Goal: Task Accomplishment & Management: Use online tool/utility

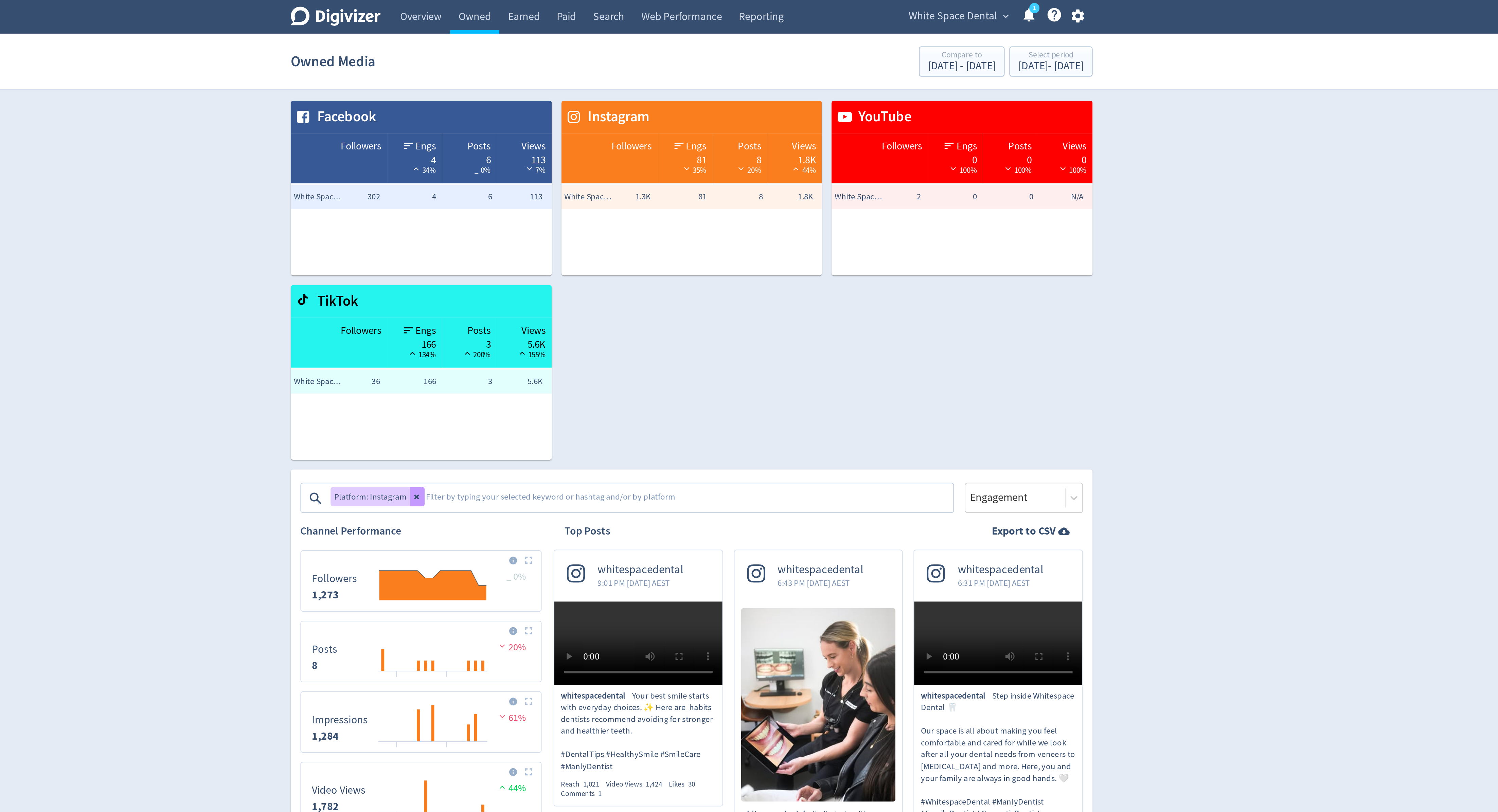
click at [592, 276] on button at bounding box center [594, 279] width 8 height 10
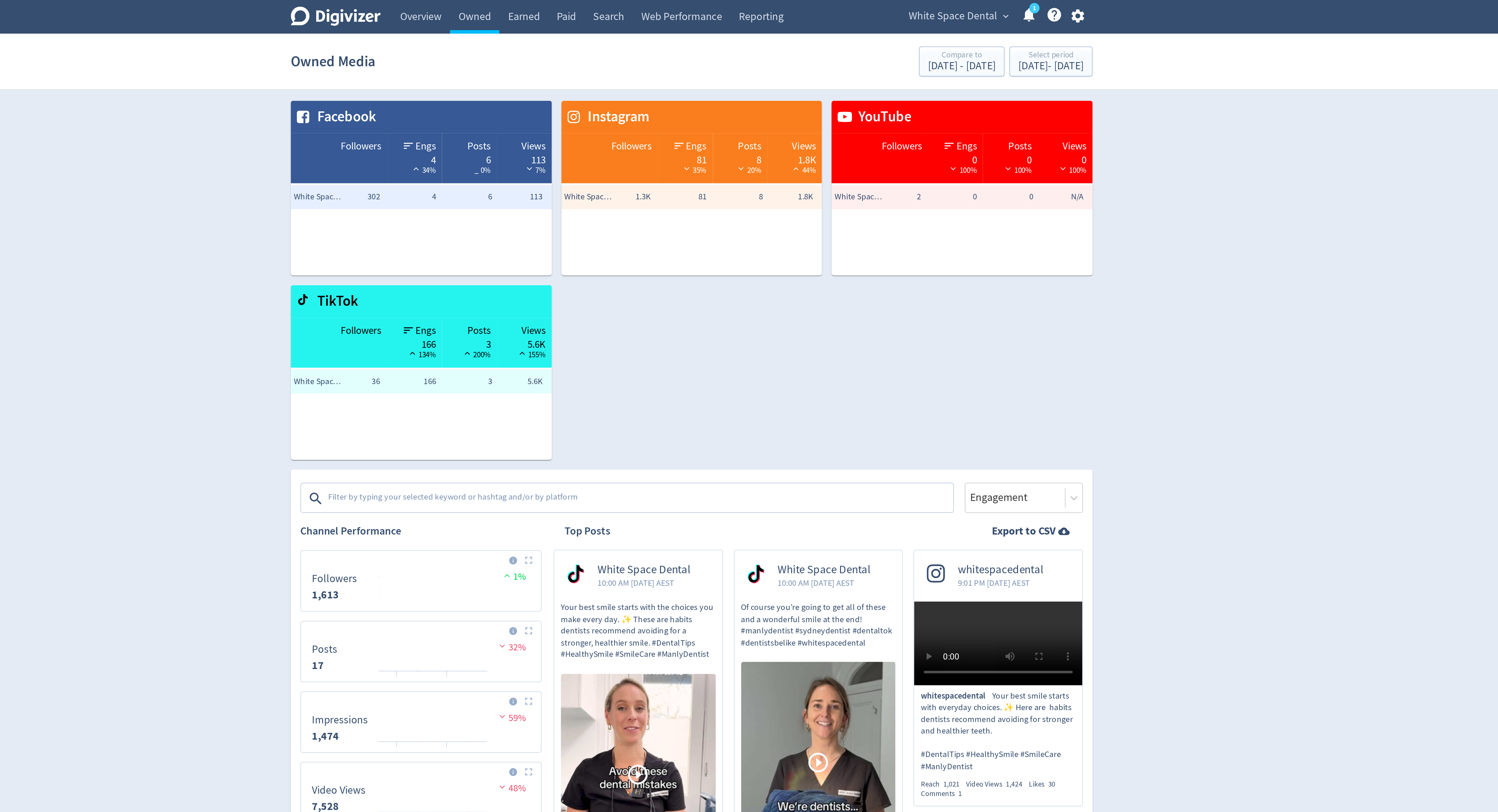
click at [592, 279] on textarea at bounding box center [720, 281] width 353 height 14
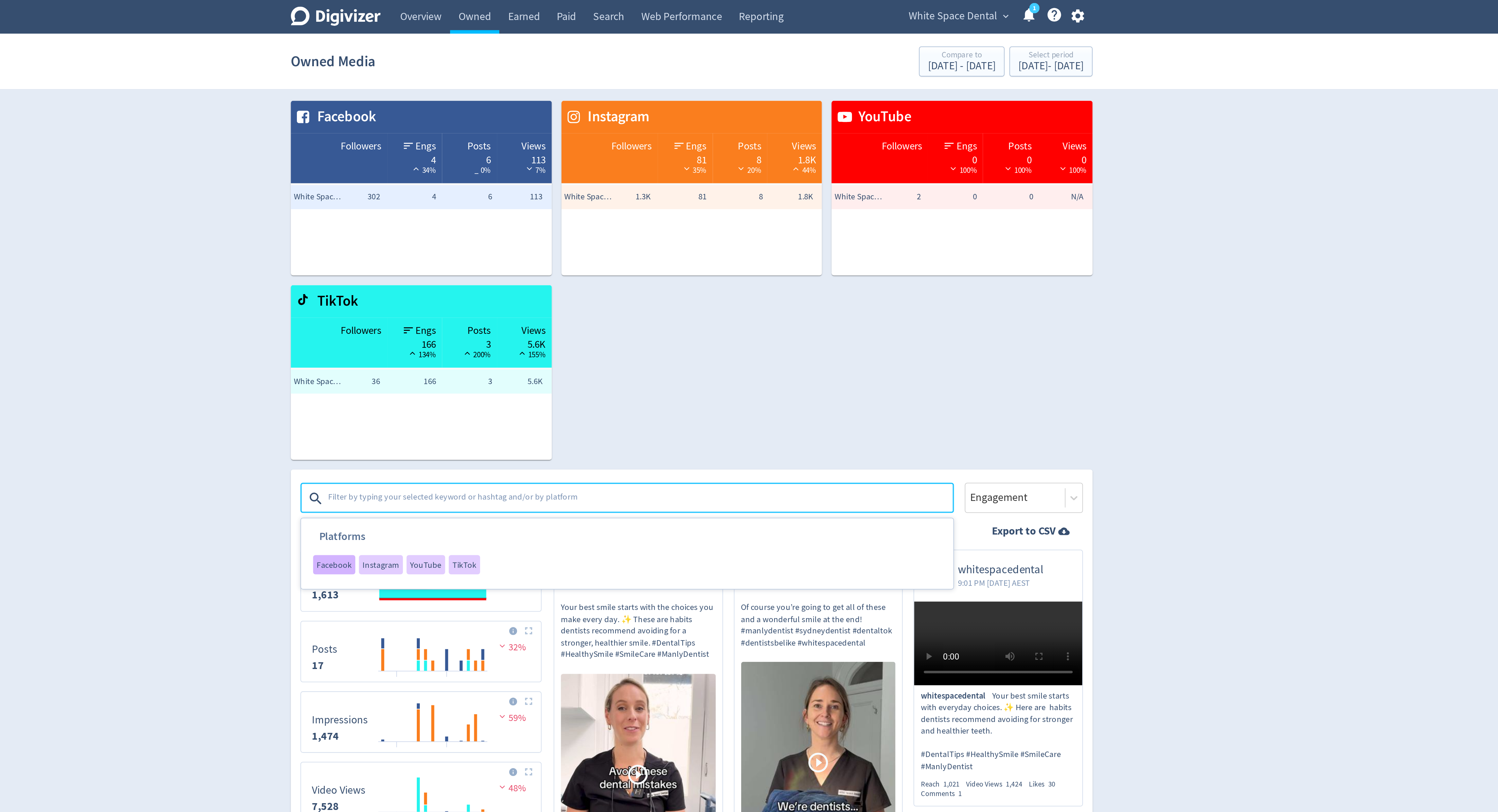
click at [539, 320] on span "Facebook" at bounding box center [547, 318] width 20 height 4
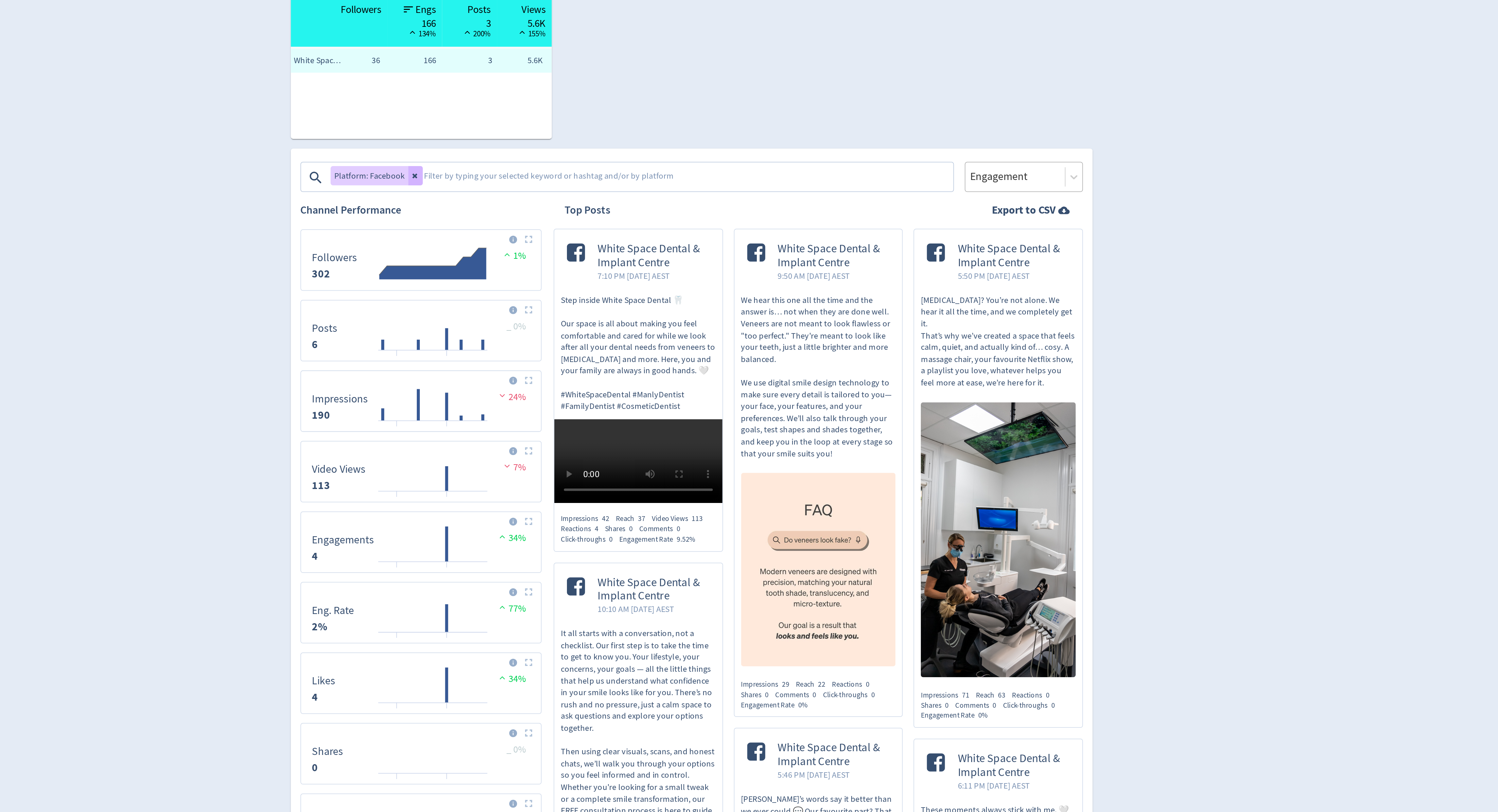
click at [920, 284] on div at bounding box center [931, 280] width 52 height 10
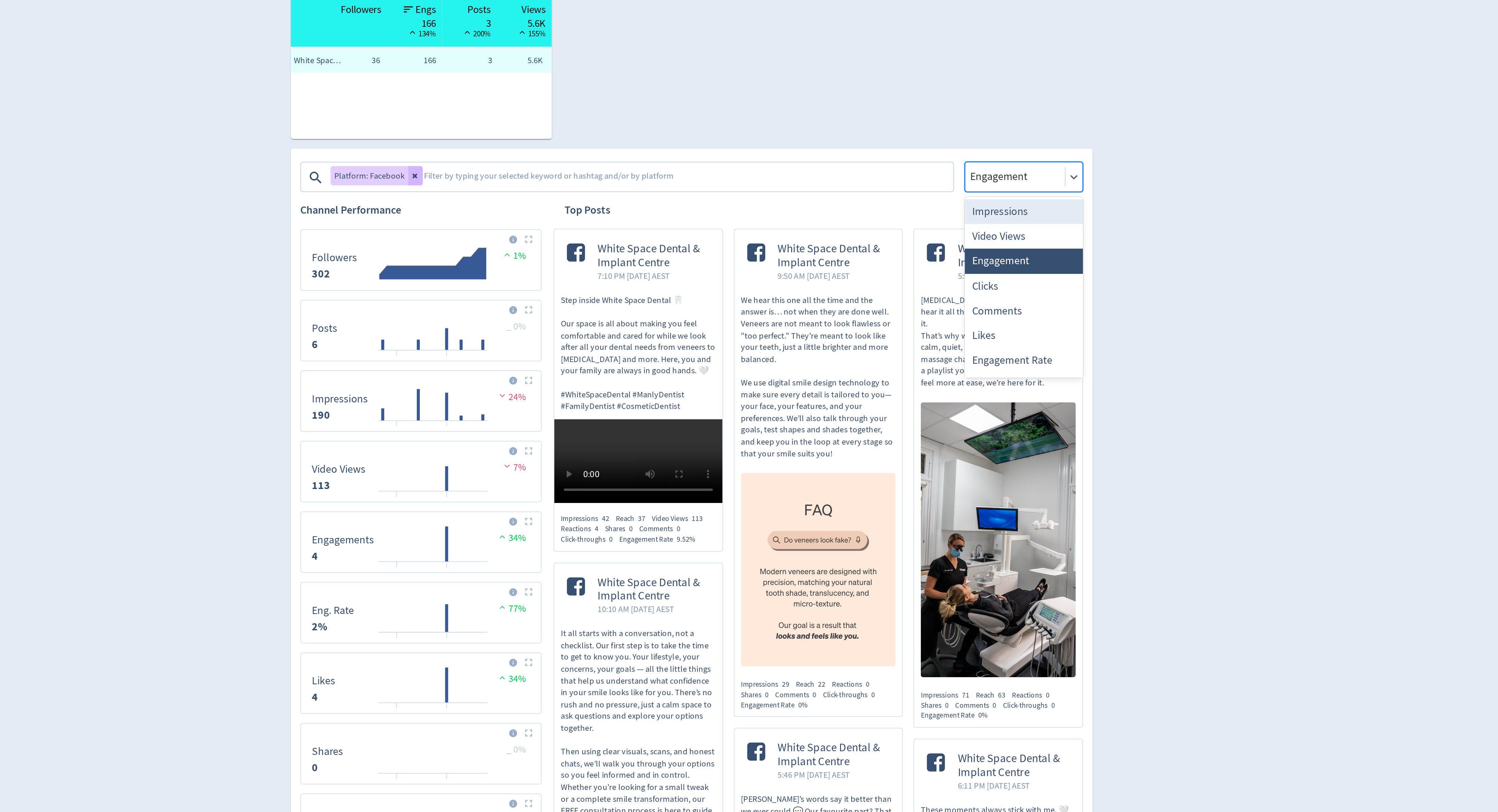
click at [920, 295] on div "Impressions" at bounding box center [936, 300] width 67 height 14
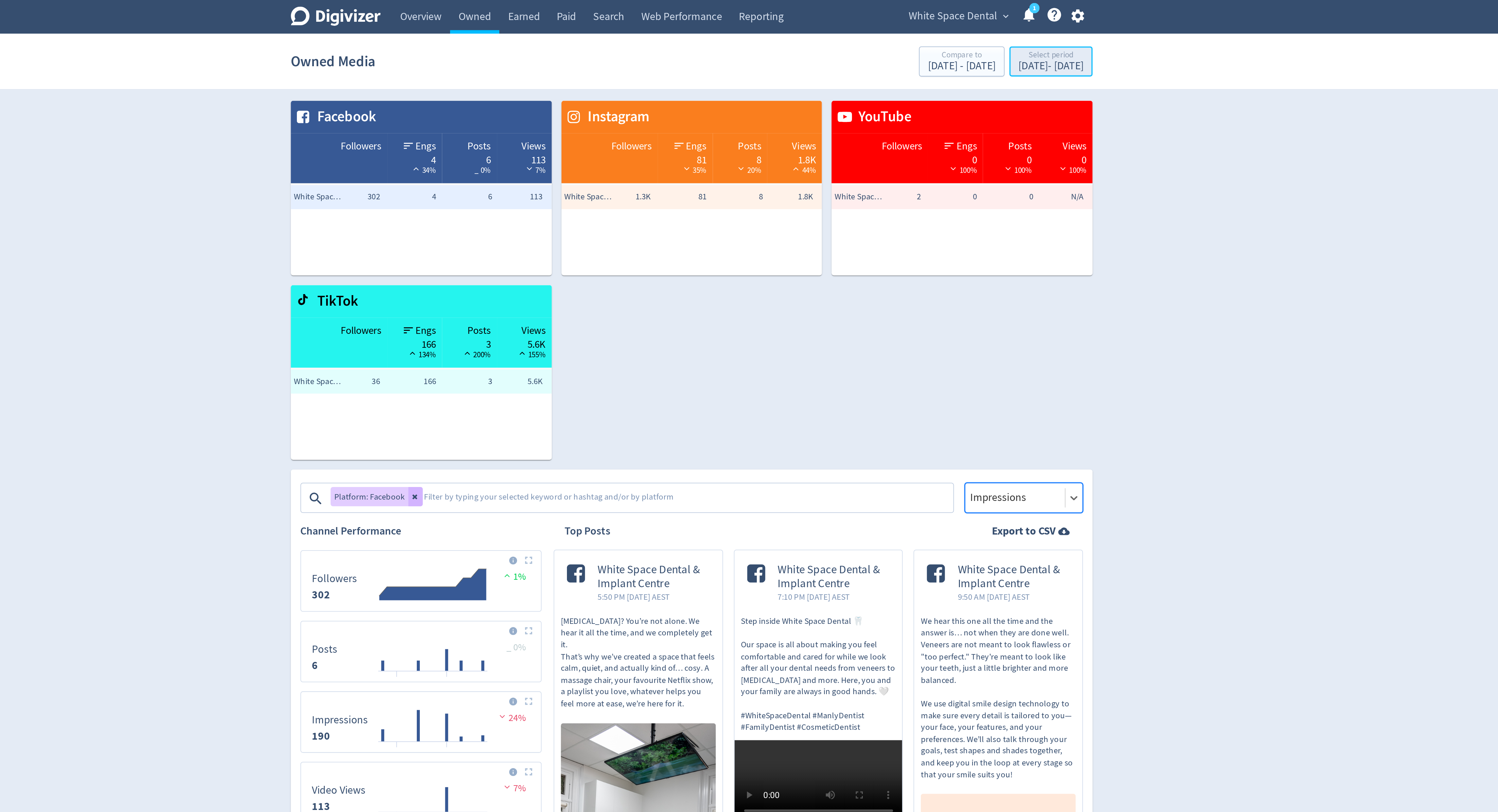
click at [933, 40] on div "[DATE] - [DATE]" at bounding box center [951, 37] width 37 height 6
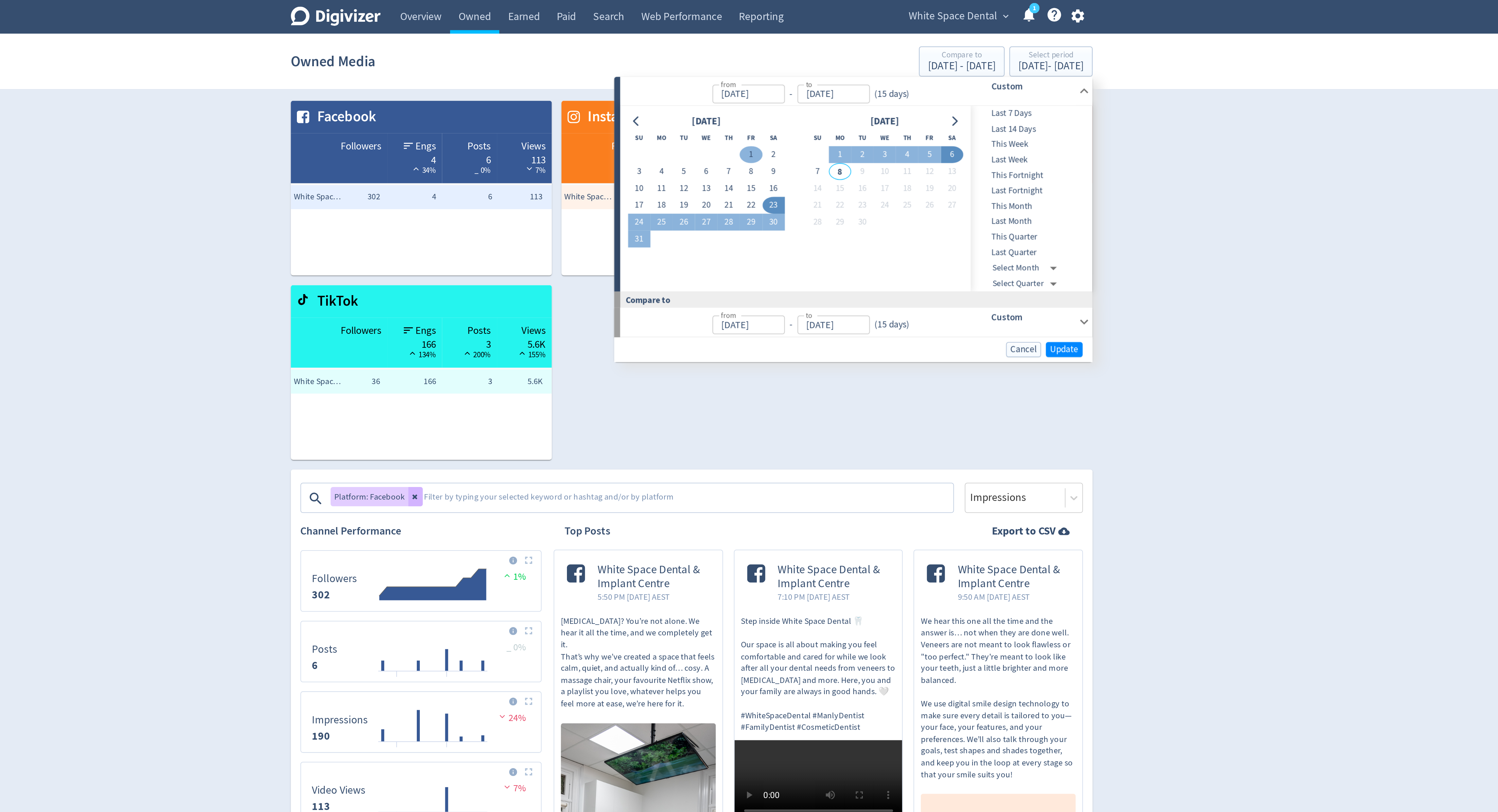
click at [783, 87] on button "1" at bounding box center [783, 87] width 12 height 10
type input "[DATE]"
click at [819, 98] on button "7" at bounding box center [820, 97] width 12 height 10
type input "[DATE]"
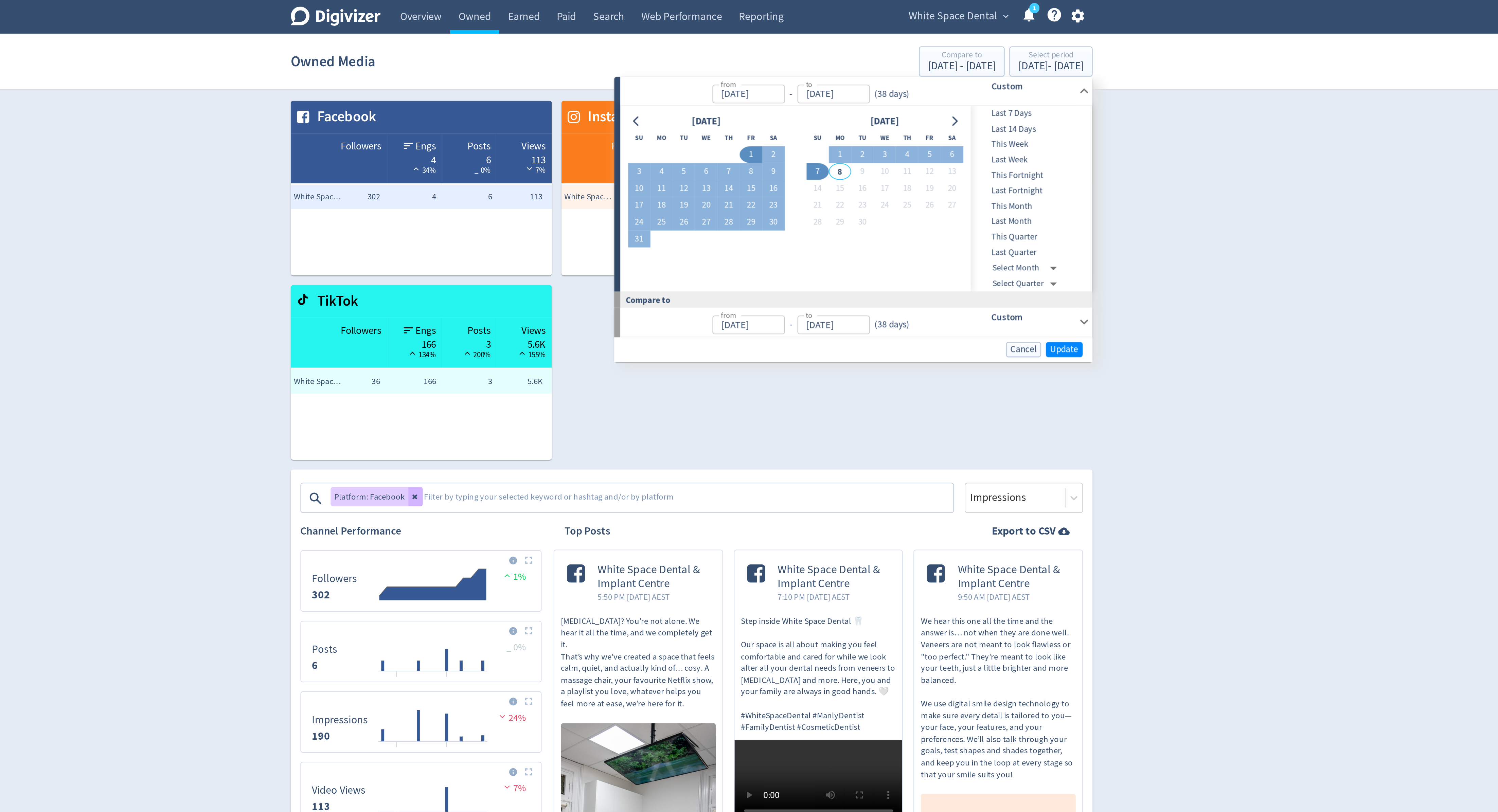
type input "[DATE]"
click at [962, 199] on span "Update" at bounding box center [959, 197] width 16 height 5
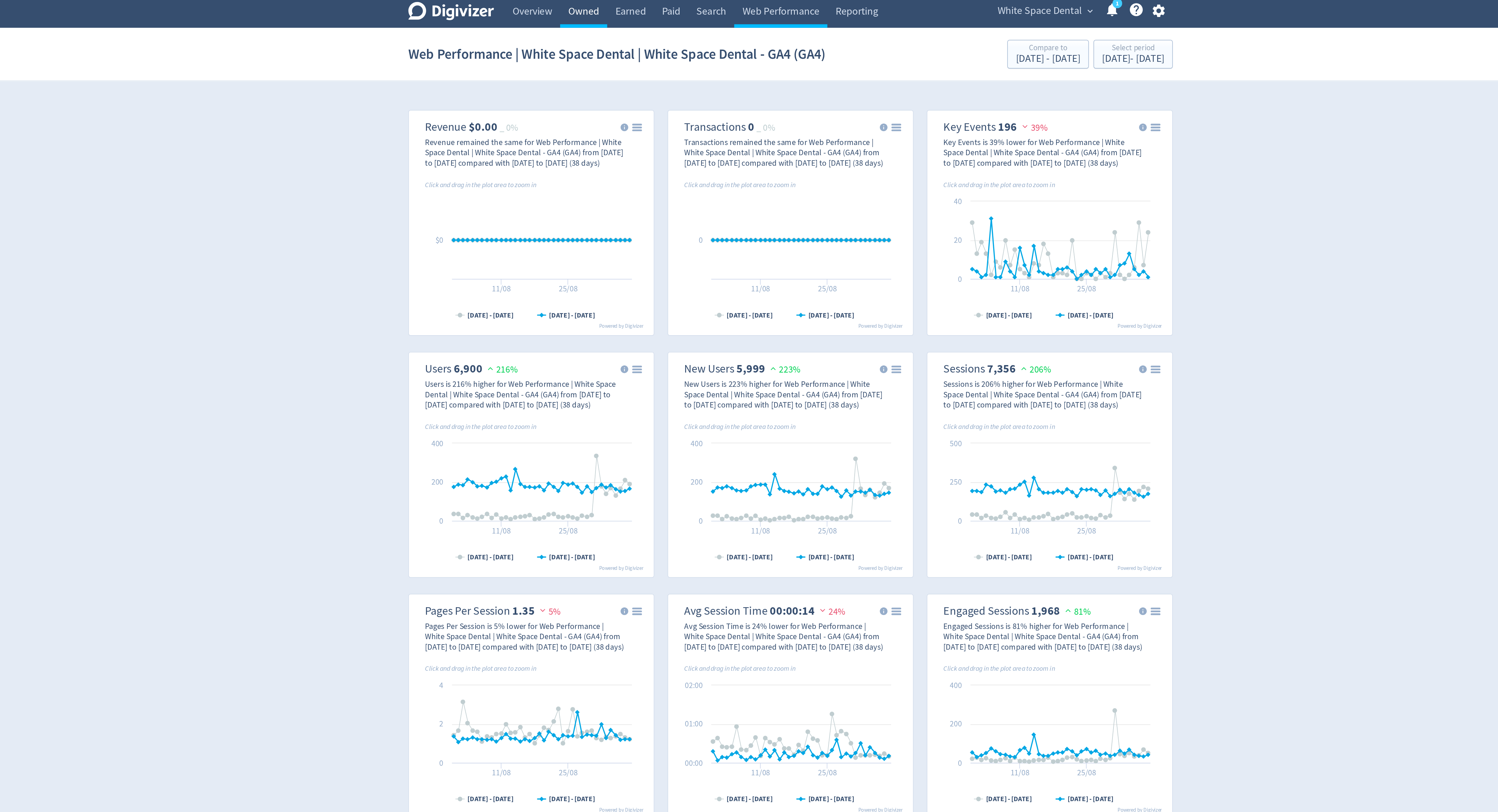
click at [628, 5] on link "Owned" at bounding box center [627, 10] width 28 height 19
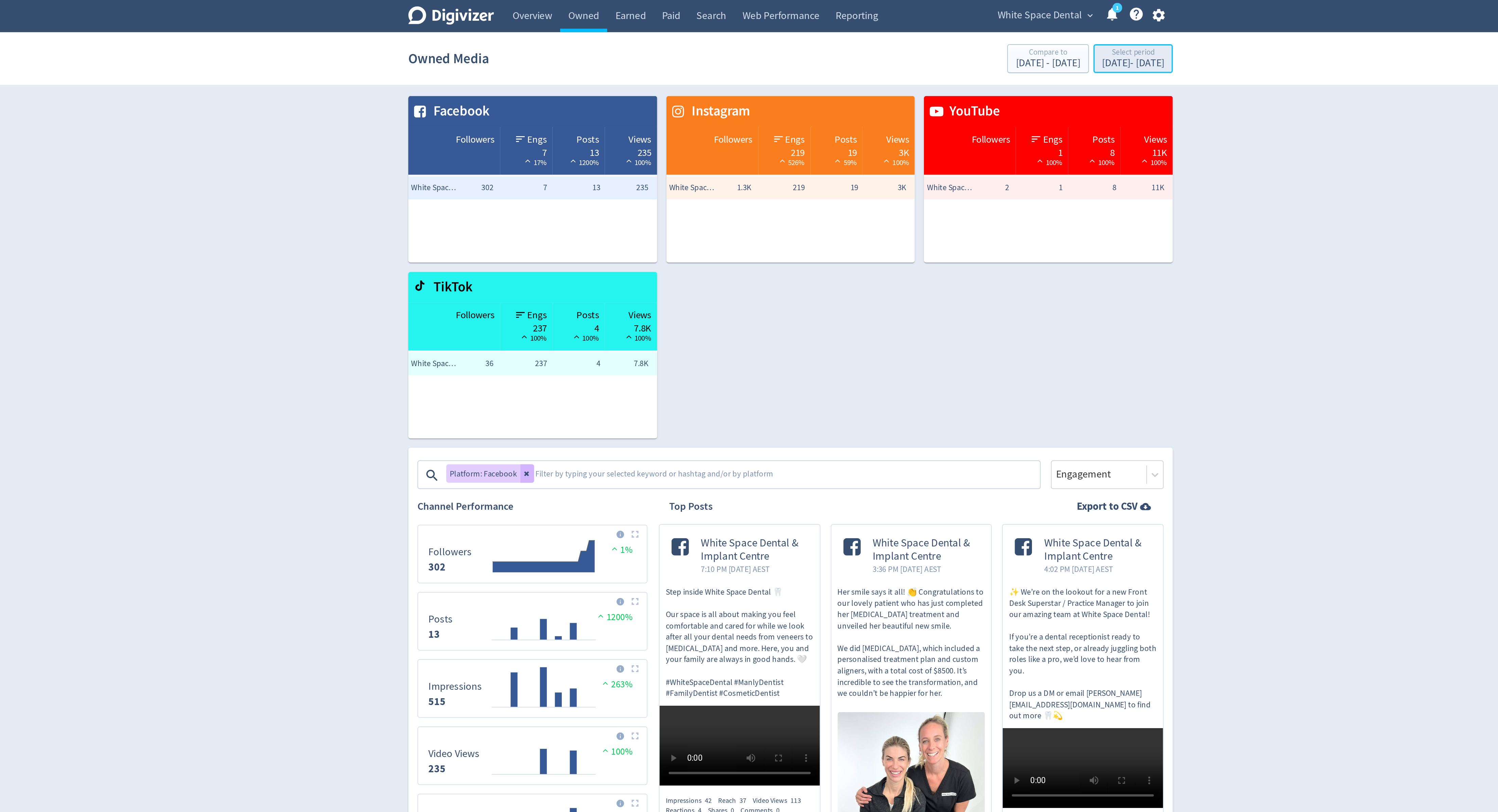
click at [946, 31] on div "Select period" at bounding box center [951, 31] width 37 height 6
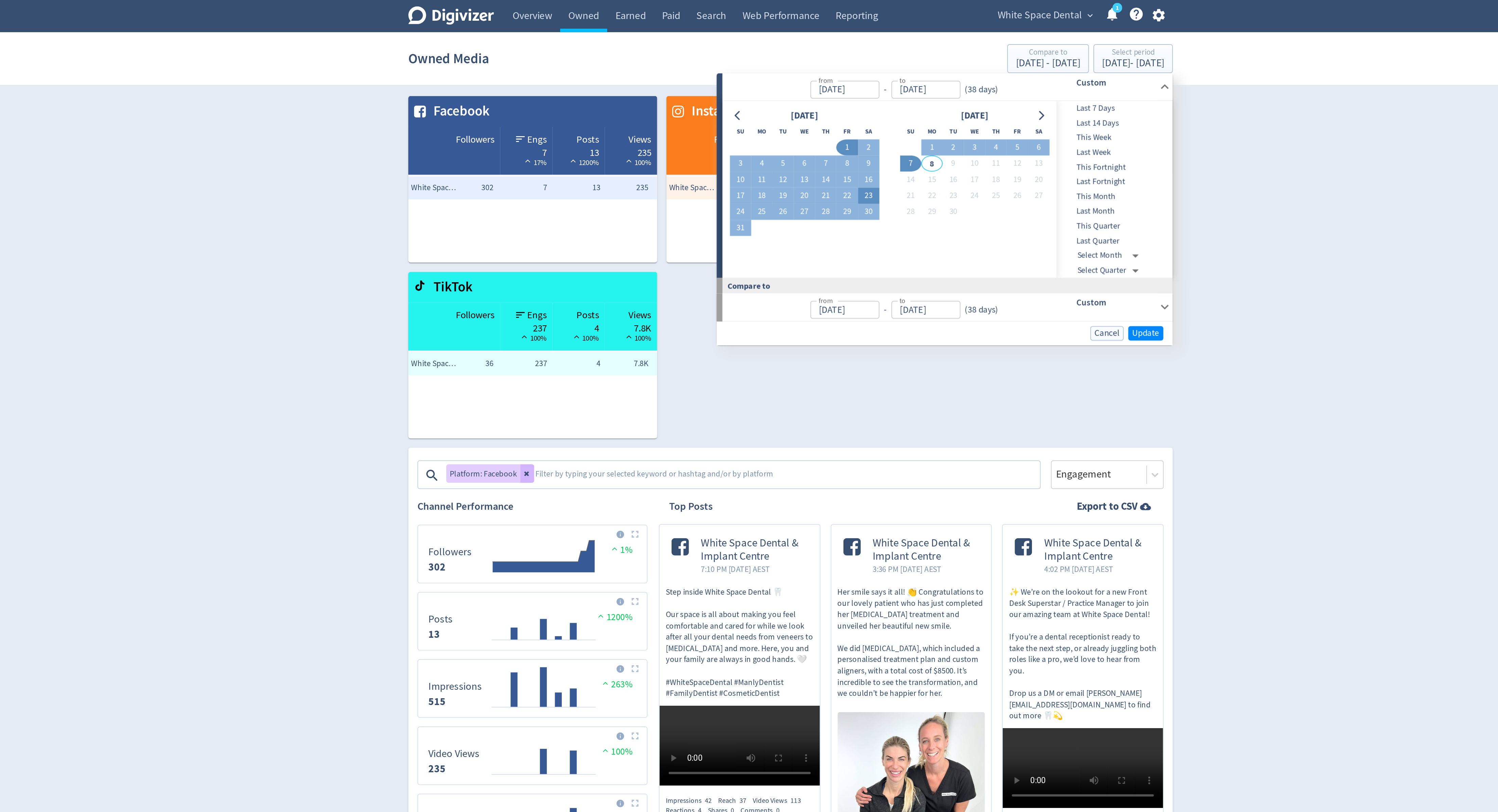
click at [791, 114] on button "23" at bounding box center [795, 116] width 12 height 10
type input "[DATE]"
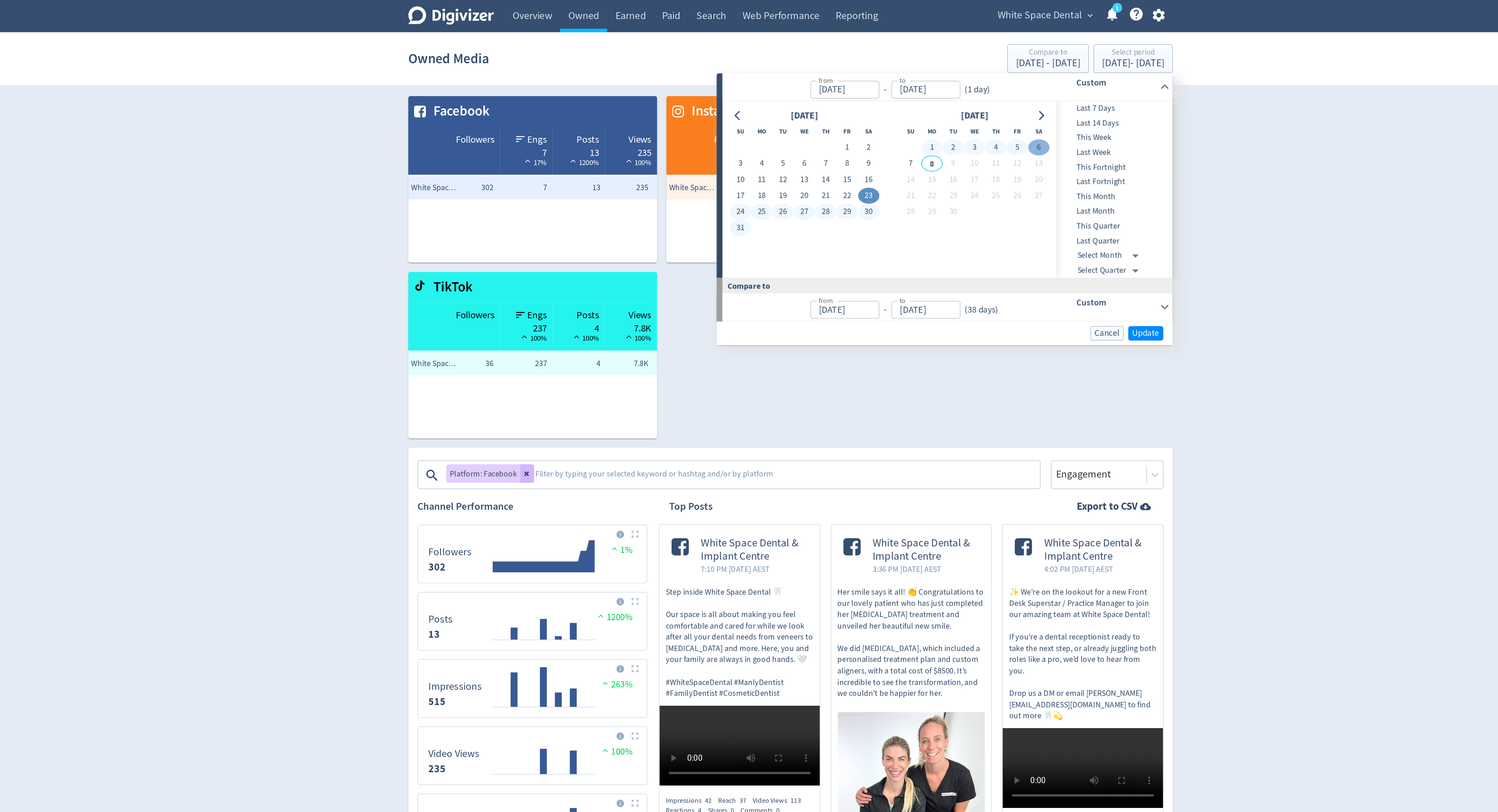
click at [893, 85] on button "6" at bounding box center [896, 87] width 12 height 10
type input "[DATE]"
click at [959, 196] on span "Update" at bounding box center [959, 197] width 16 height 5
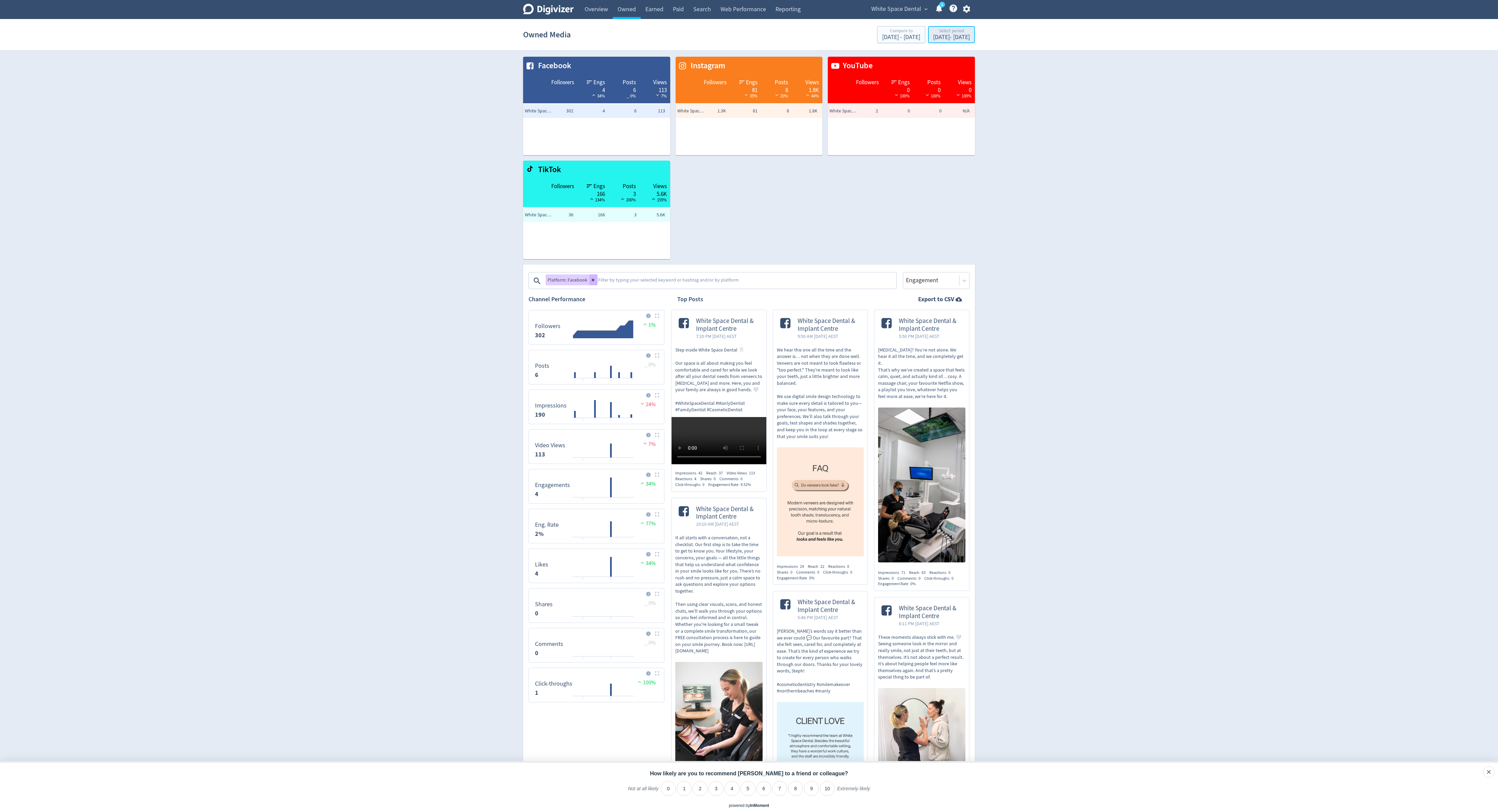
click at [933, 38] on div "[DATE] - [DATE]" at bounding box center [951, 37] width 37 height 6
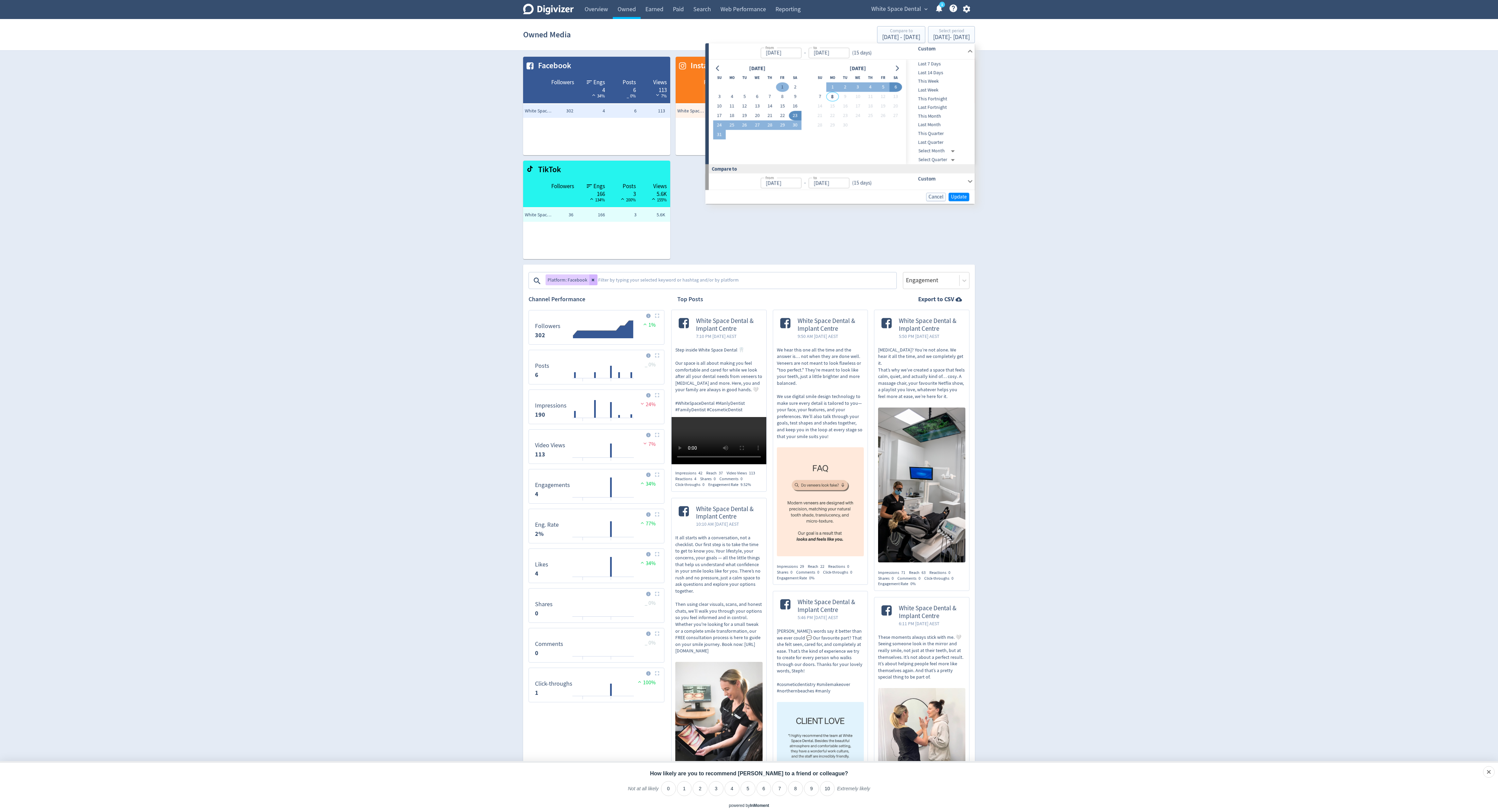
click at [781, 88] on button "1" at bounding box center [783, 87] width 12 height 10
type input "[DATE]"
click at [747, 209] on div "Facebook Followers Engs 4 34% Posts 6 _ 0% Views 113 7% White Space [MEDICAL_DA…" at bounding box center [746, 155] width 457 height 208
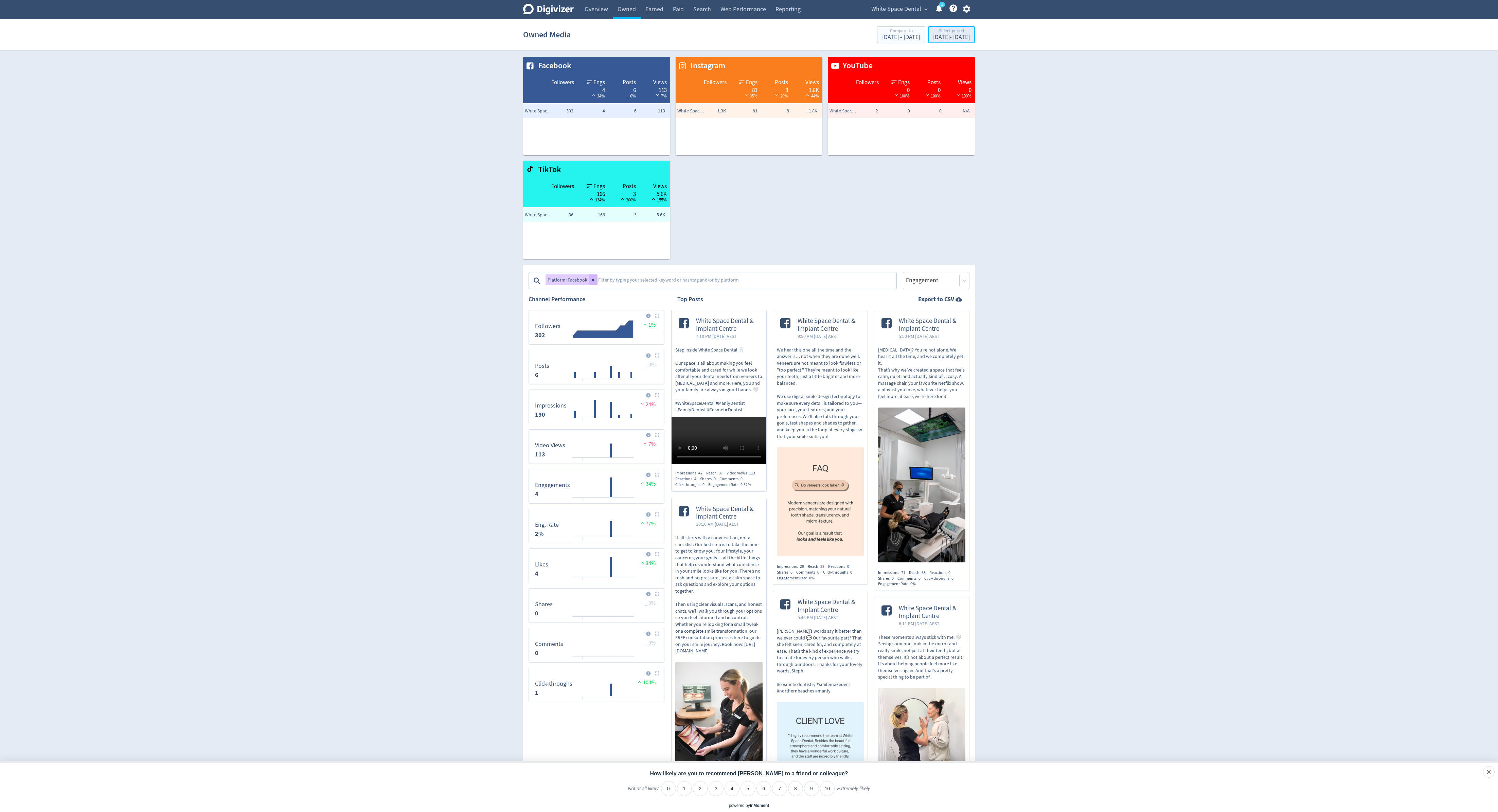
click at [933, 34] on div "Select period" at bounding box center [951, 31] width 37 height 6
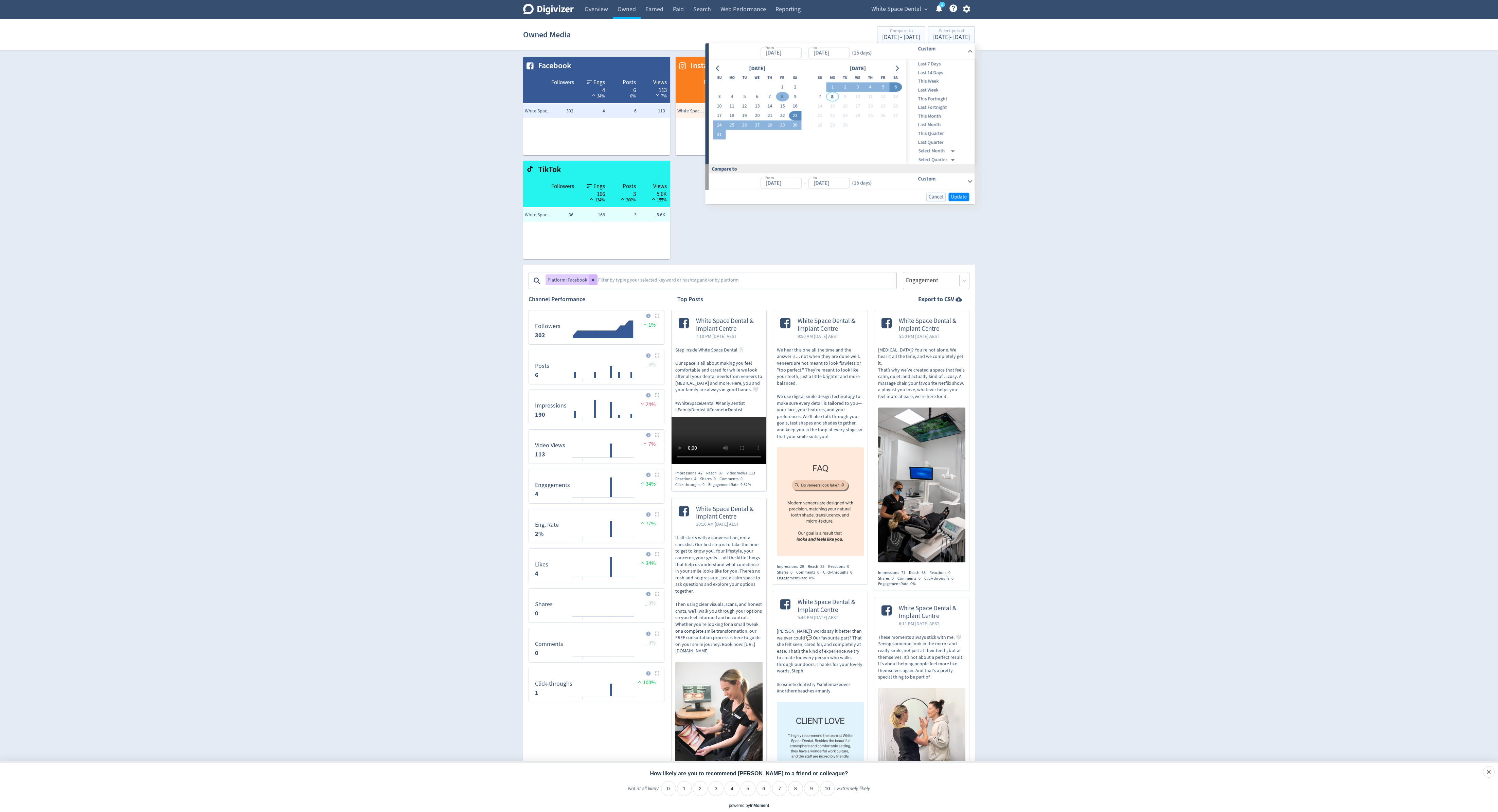
click at [783, 98] on button "8" at bounding box center [783, 97] width 12 height 10
type input "[DATE]"
click at [783, 114] on button "22" at bounding box center [783, 116] width 12 height 10
type input "[DATE]"
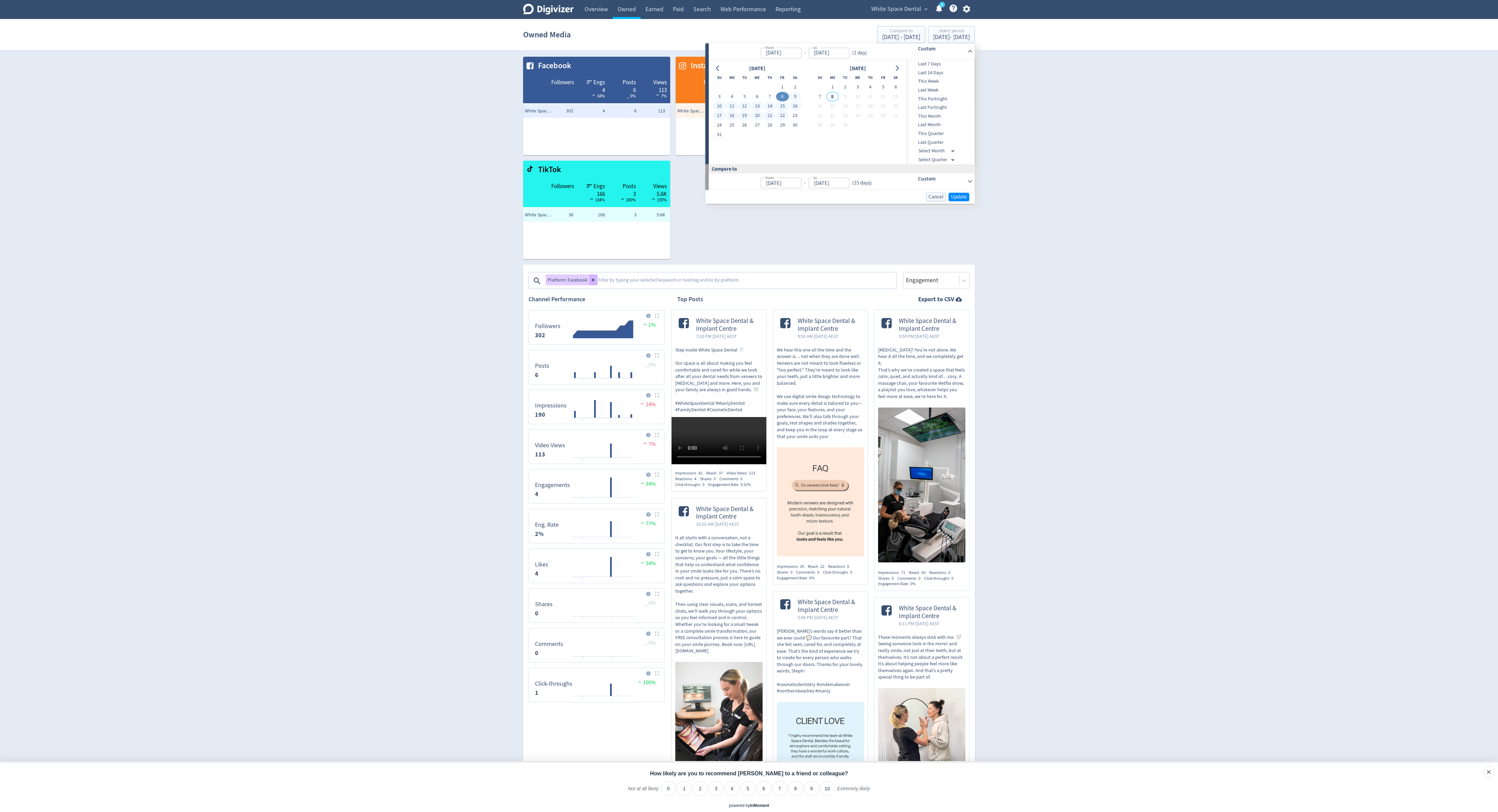
type input "[DATE]"
click at [957, 202] on div "Cancel Update" at bounding box center [841, 197] width 270 height 14
click at [957, 196] on span "Update" at bounding box center [959, 197] width 16 height 5
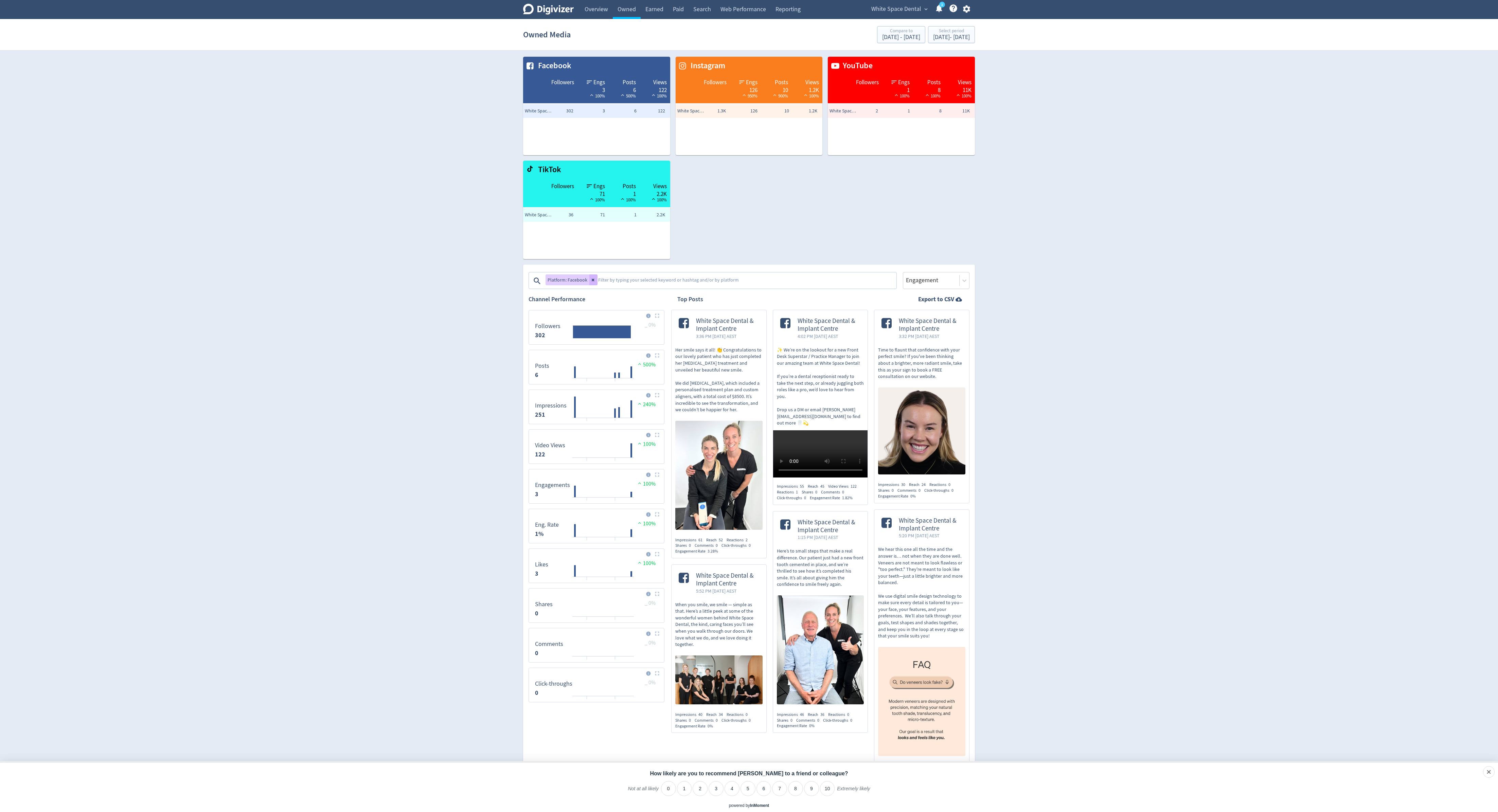
click at [603, 283] on textarea at bounding box center [747, 281] width 299 height 14
click at [594, 282] on button at bounding box center [593, 279] width 8 height 10
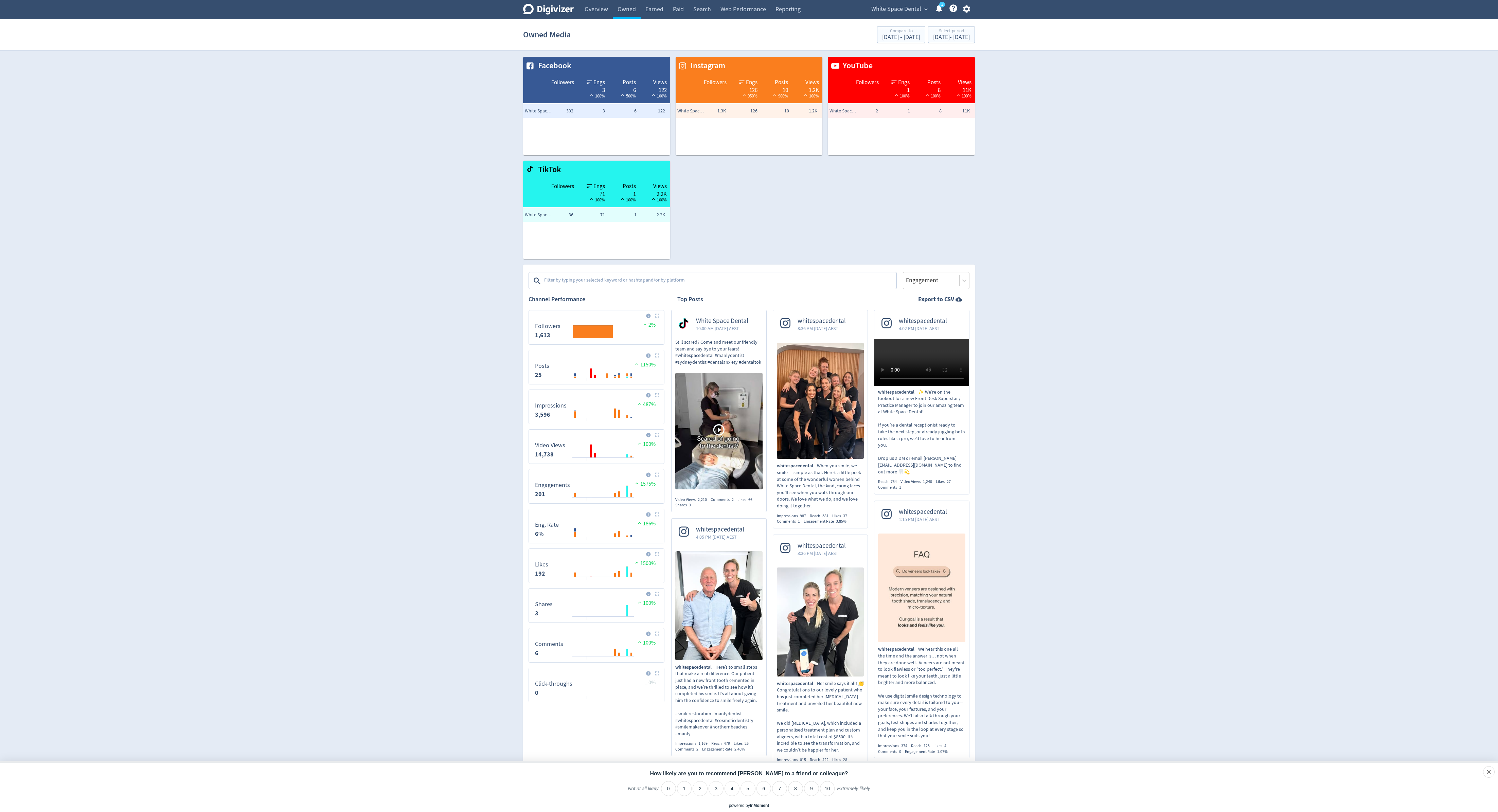
click at [594, 285] on textarea at bounding box center [720, 281] width 353 height 14
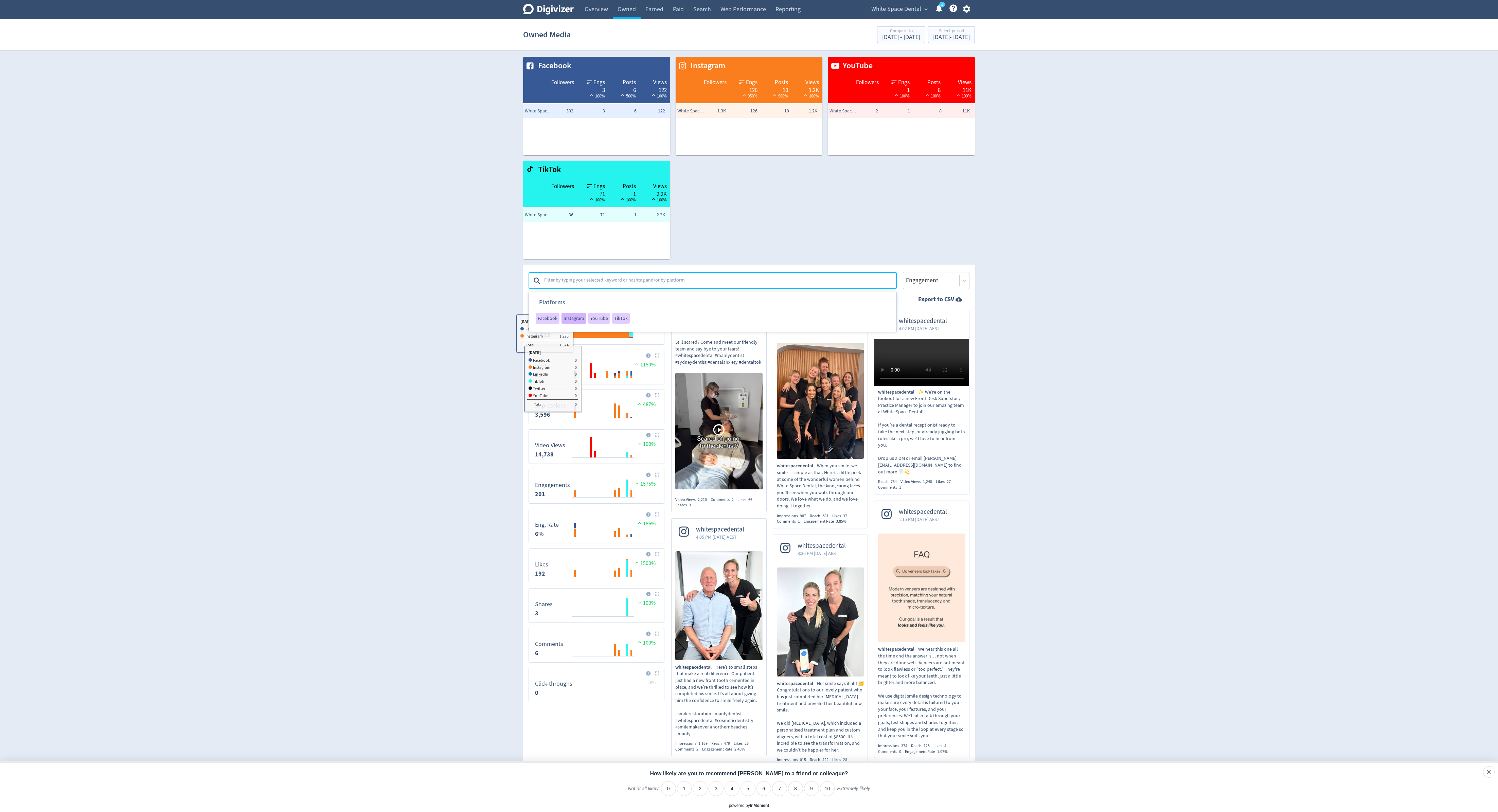
click at [573, 318] on span "Instagram" at bounding box center [574, 318] width 21 height 4
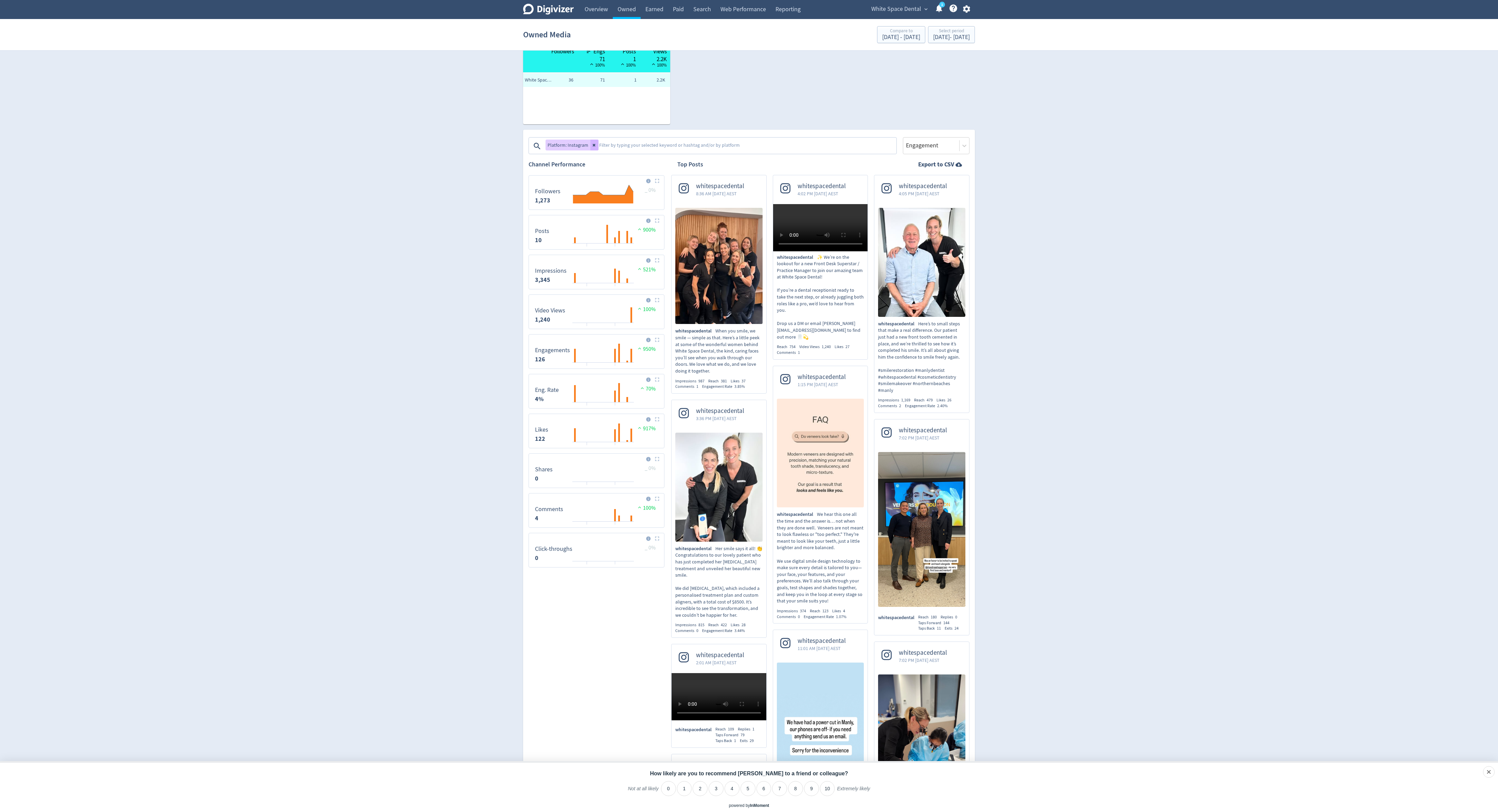
scroll to position [137, 0]
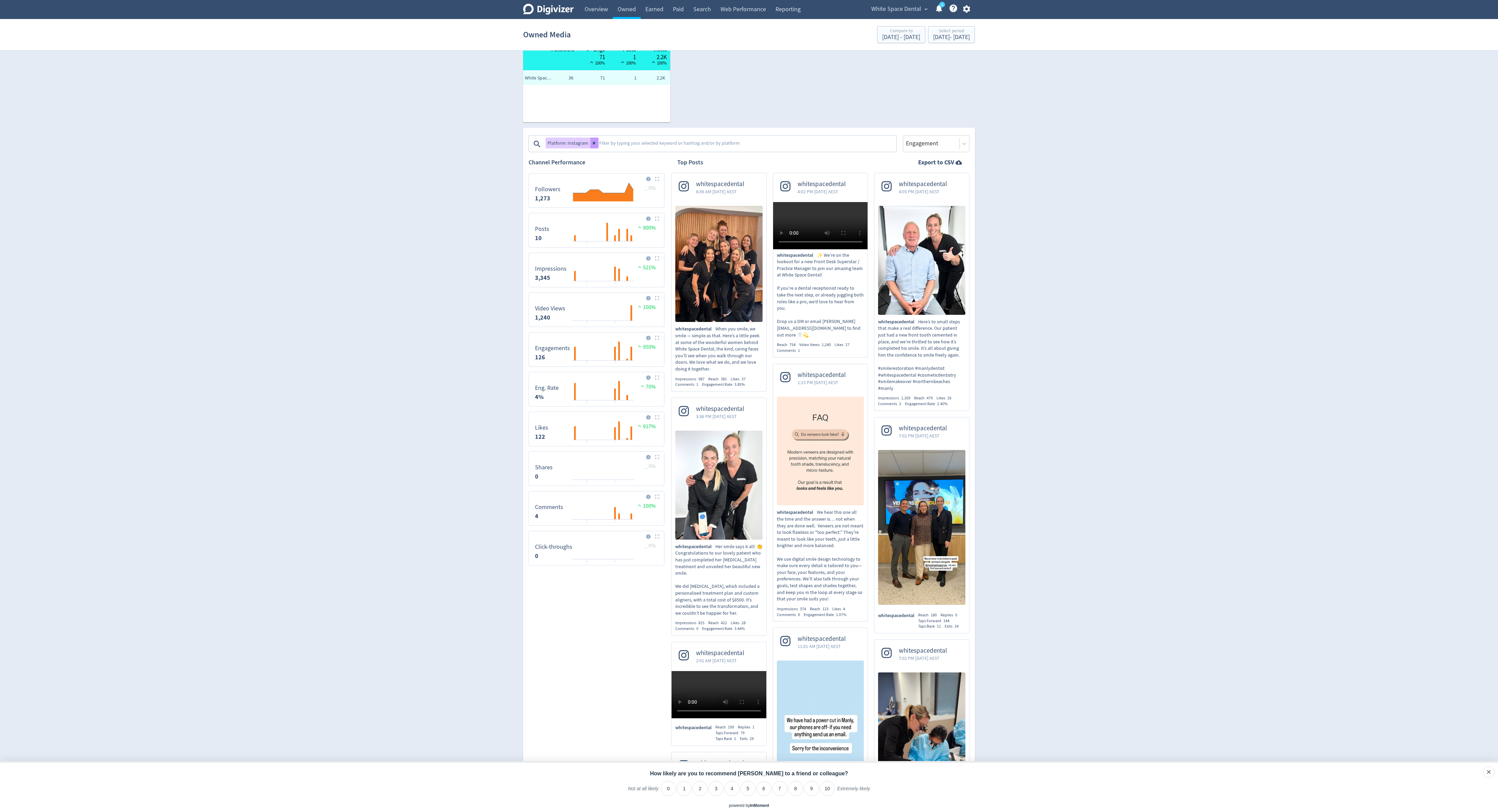
click at [594, 145] on button at bounding box center [594, 143] width 8 height 10
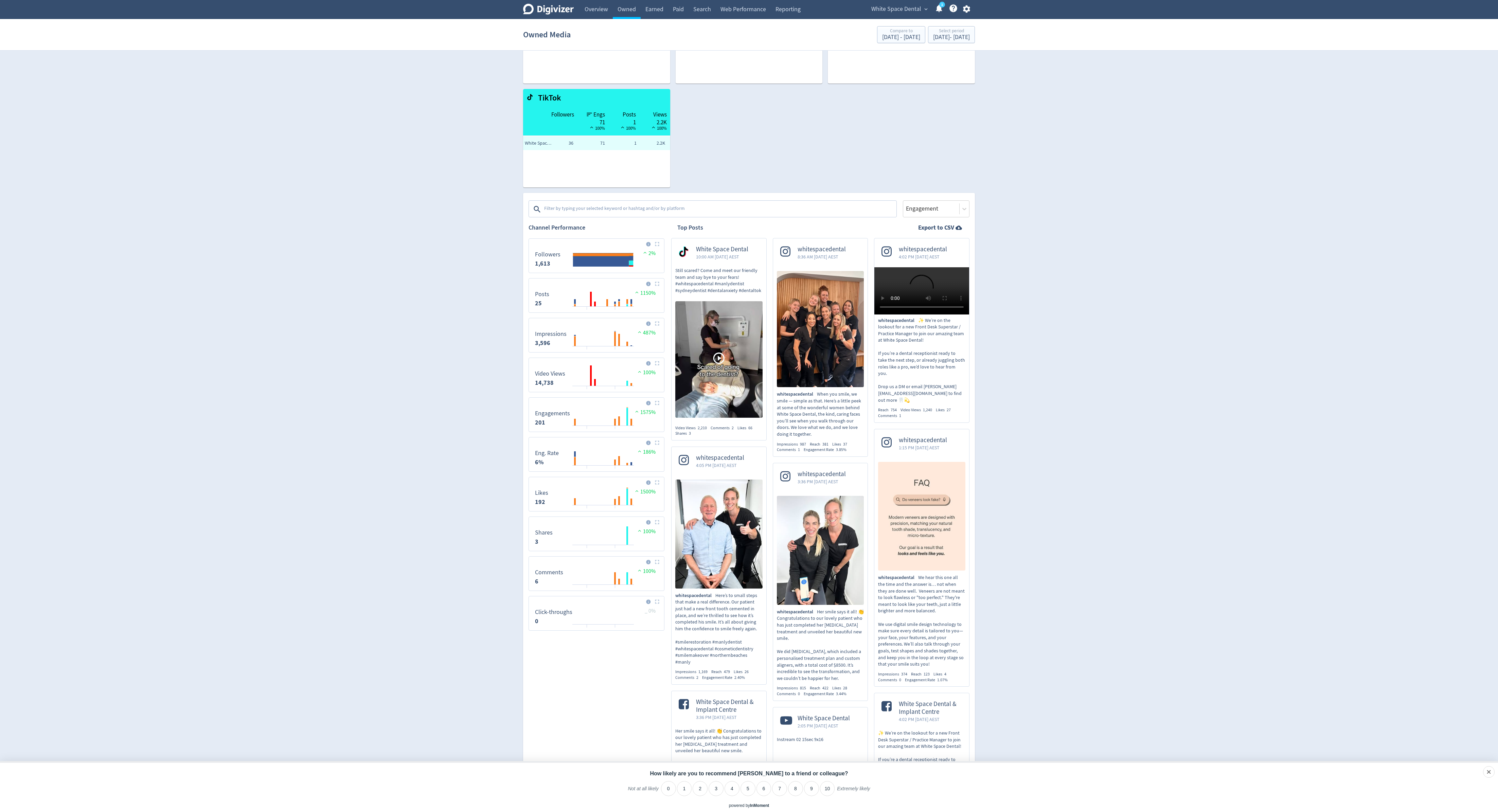
scroll to position [0, 0]
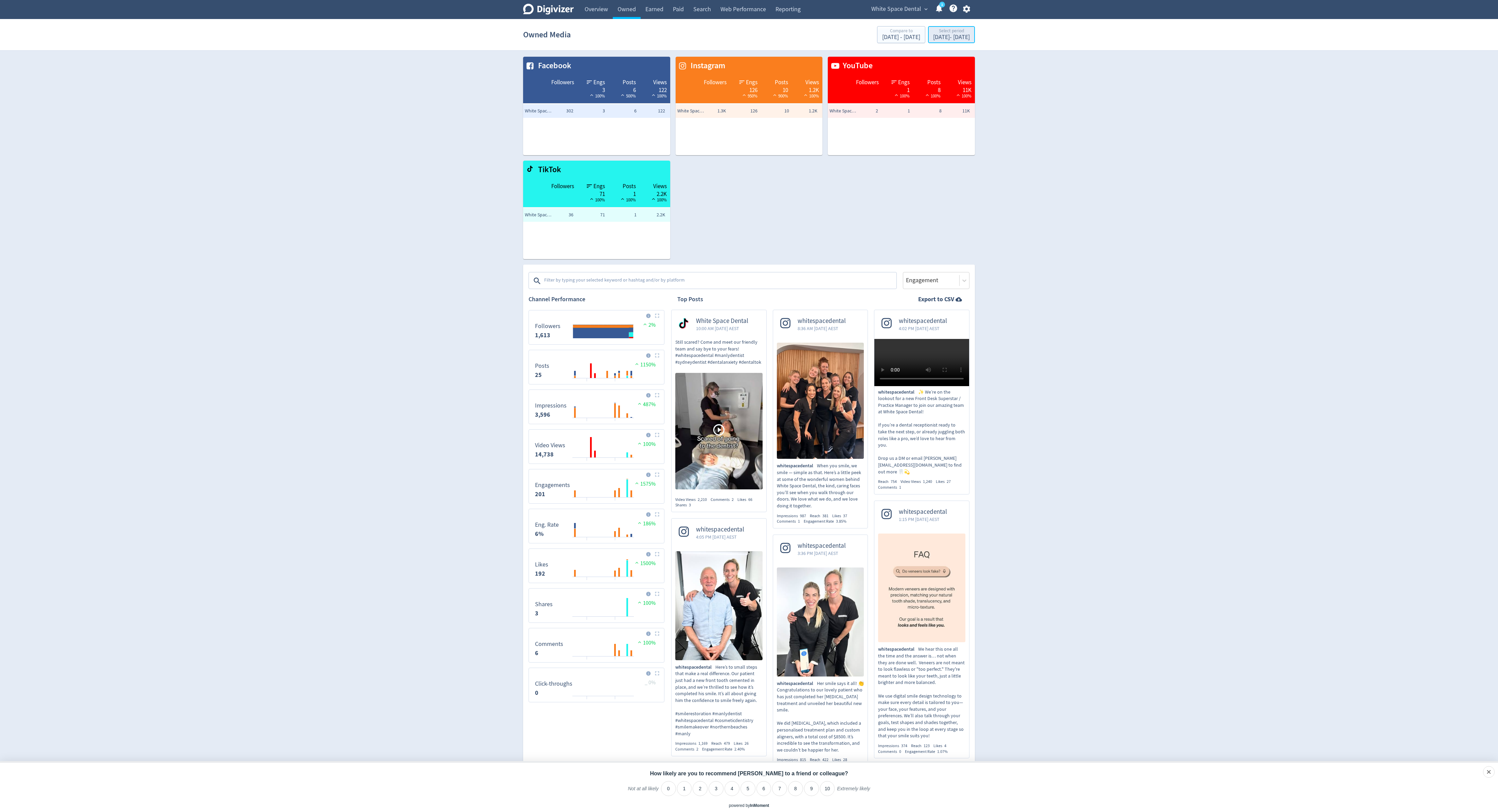
click at [936, 33] on div "Select period" at bounding box center [951, 31] width 37 height 6
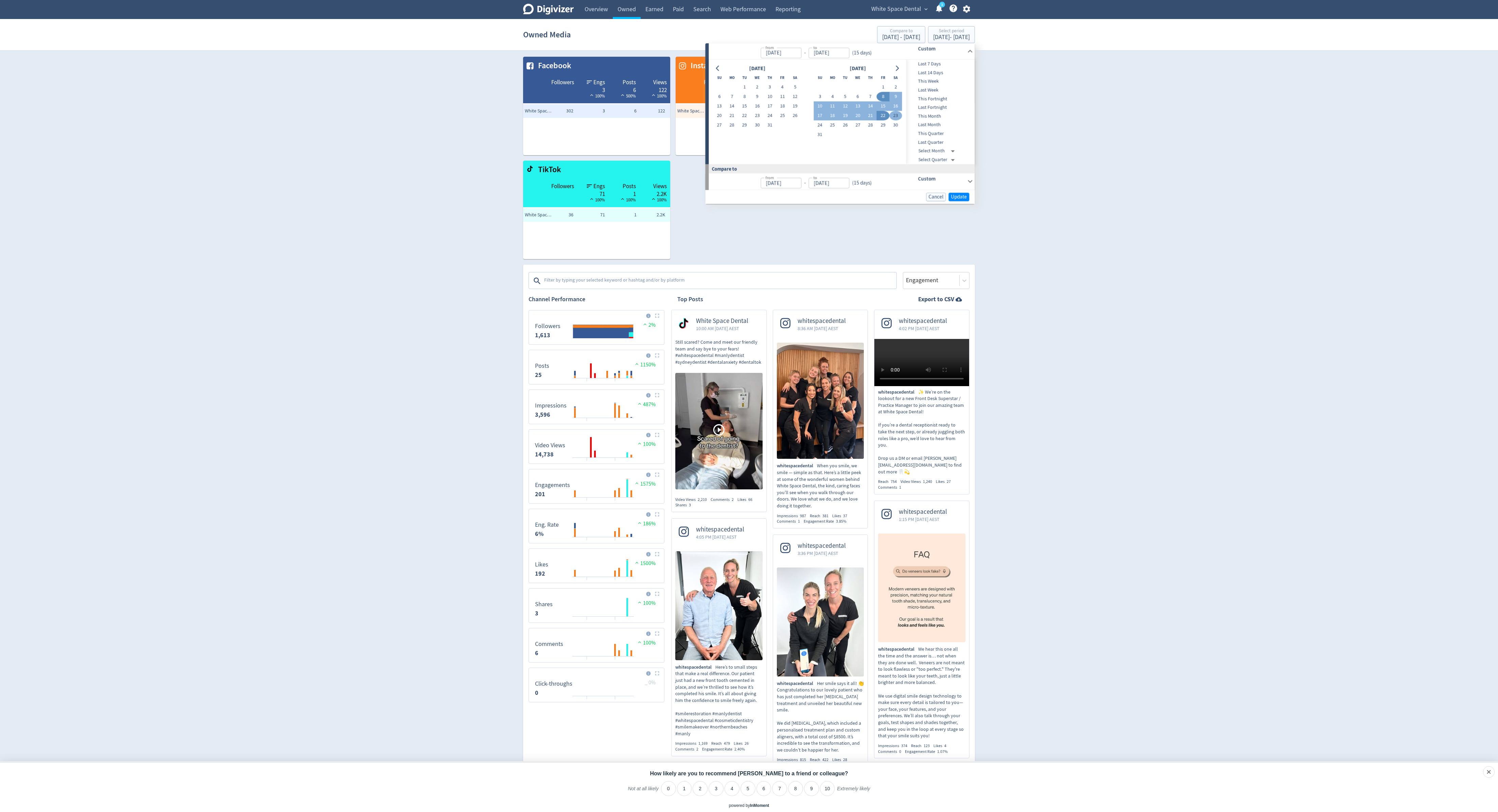
click at [895, 116] on button "23" at bounding box center [896, 116] width 12 height 10
type input "[DATE]"
click at [898, 68] on icon "Go to next month" at bounding box center [898, 68] width 3 height 5
click at [894, 89] on button "6" at bounding box center [896, 87] width 12 height 10
type input "[DATE]"
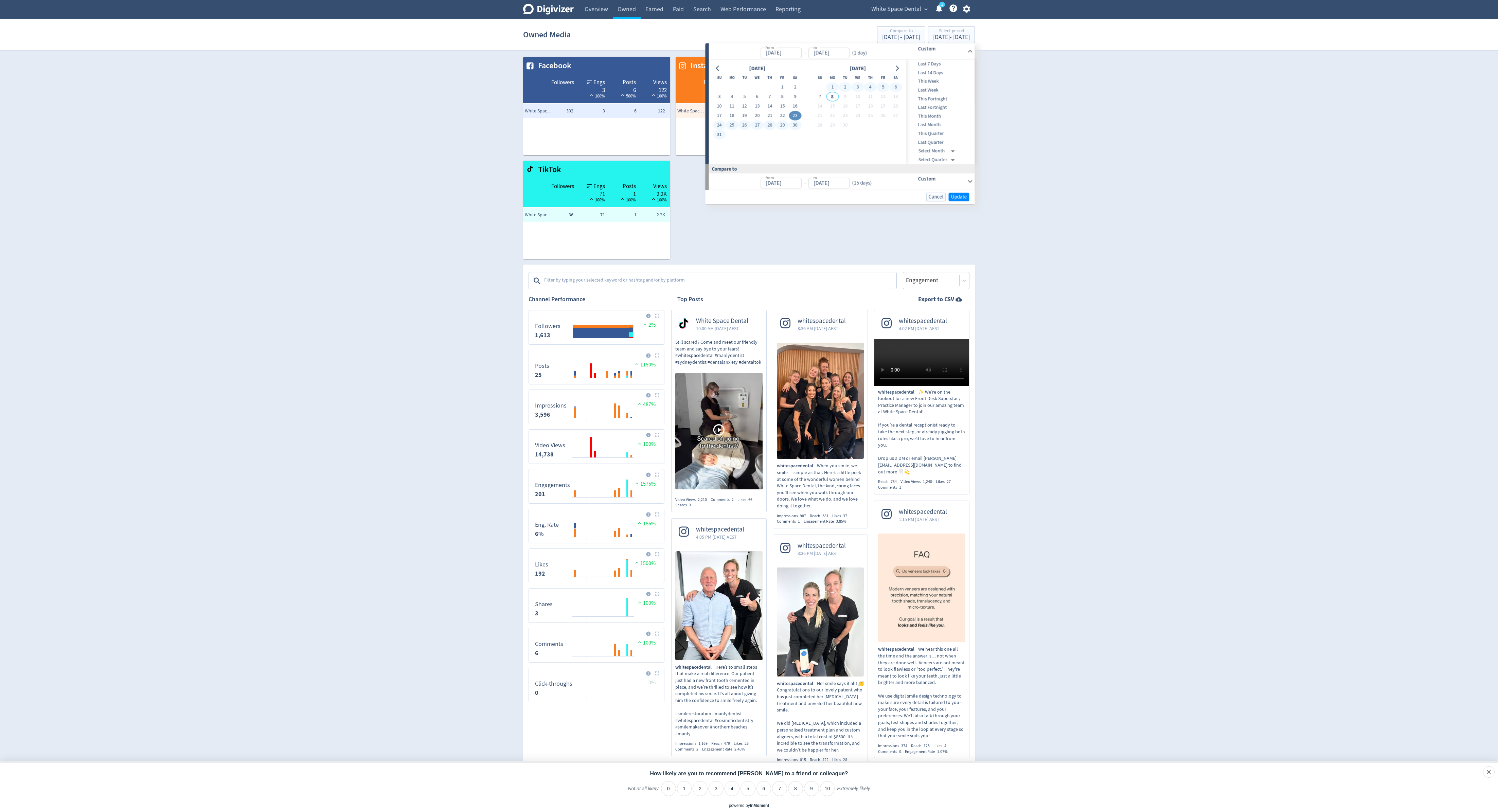
type input "[DATE]"
click at [960, 197] on span "Update" at bounding box center [959, 197] width 16 height 5
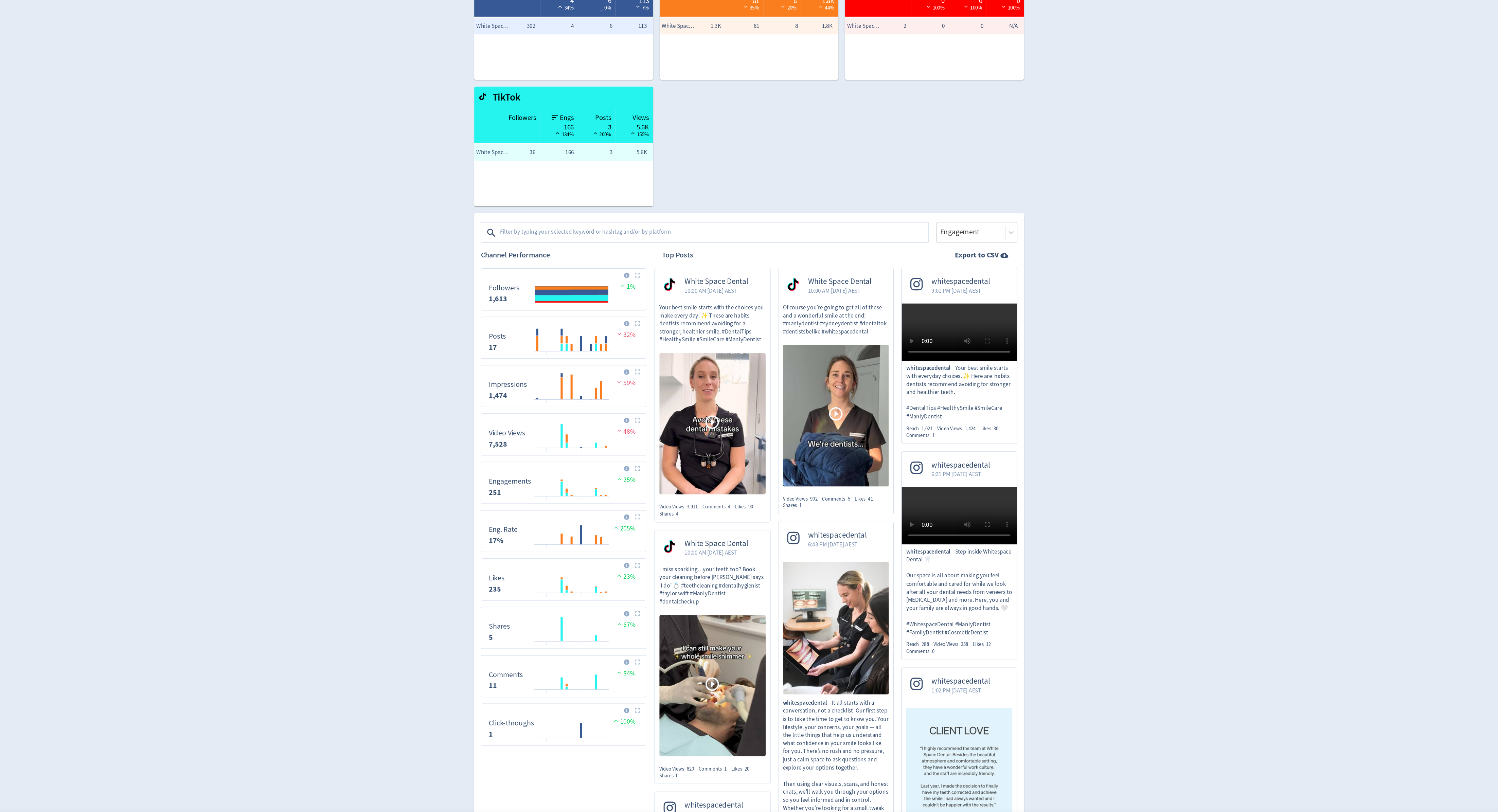
click at [647, 287] on textarea at bounding box center [720, 281] width 353 height 14
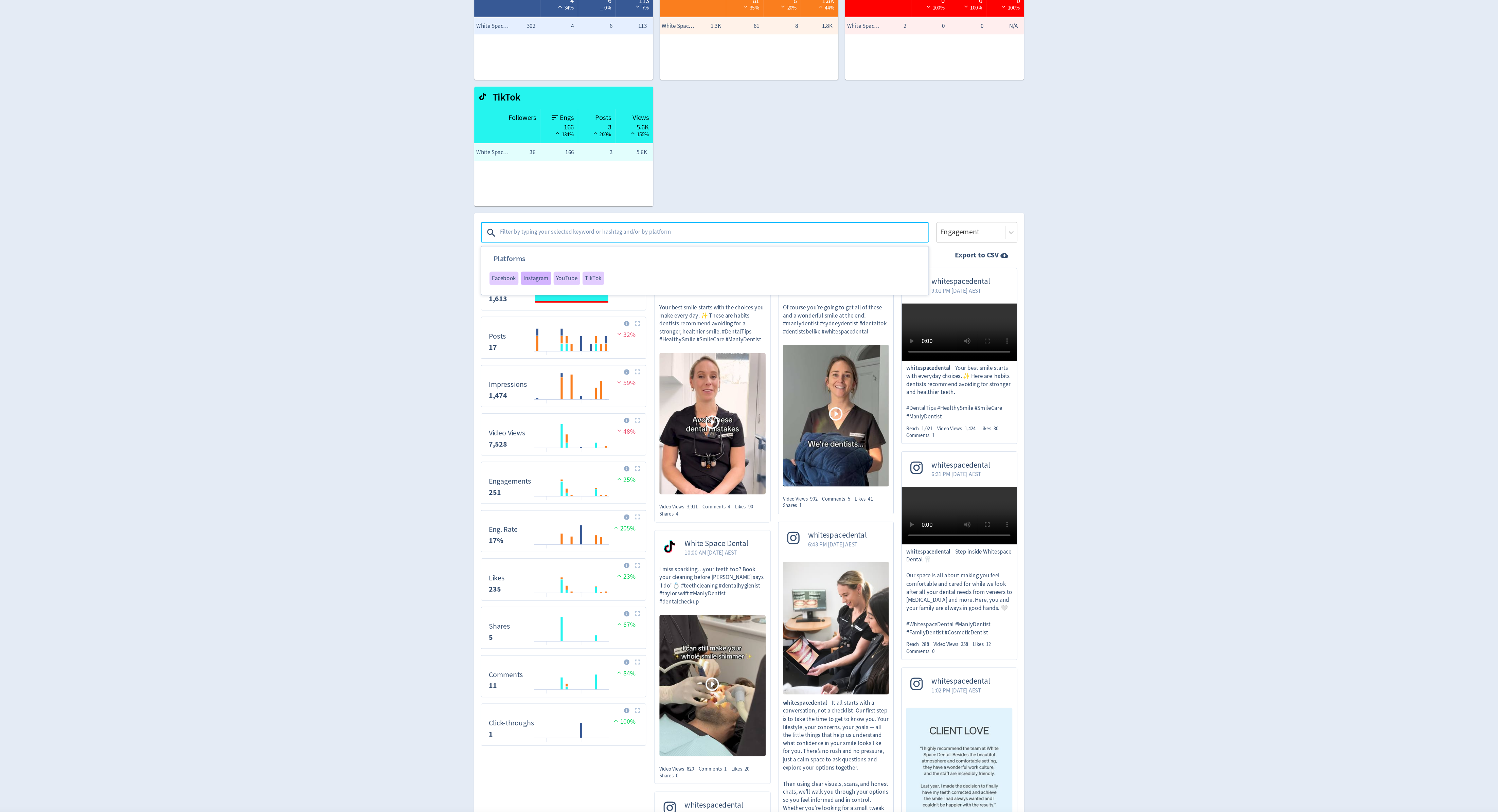
click at [568, 318] on span "Instagram" at bounding box center [574, 318] width 21 height 4
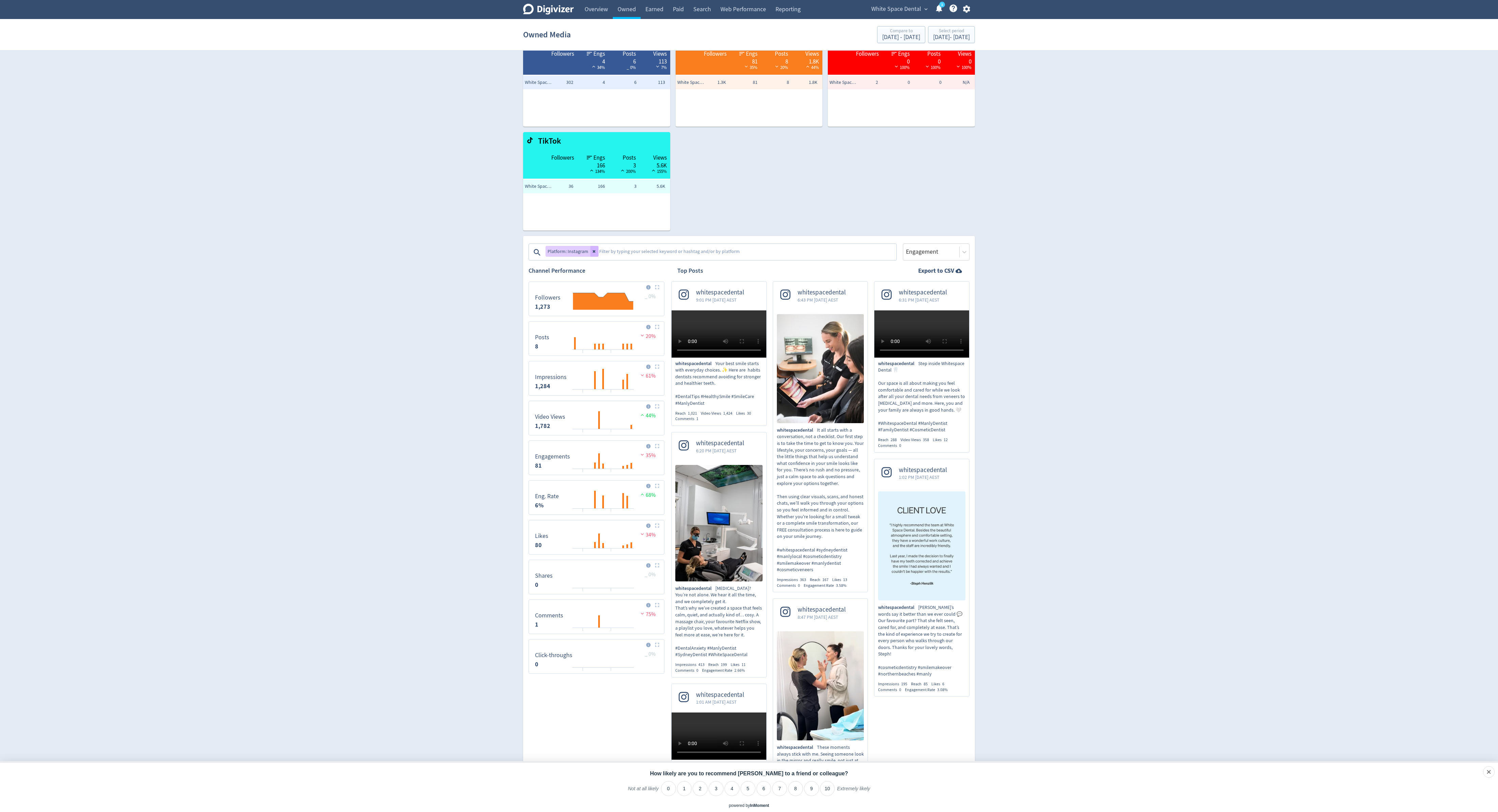
scroll to position [10, 0]
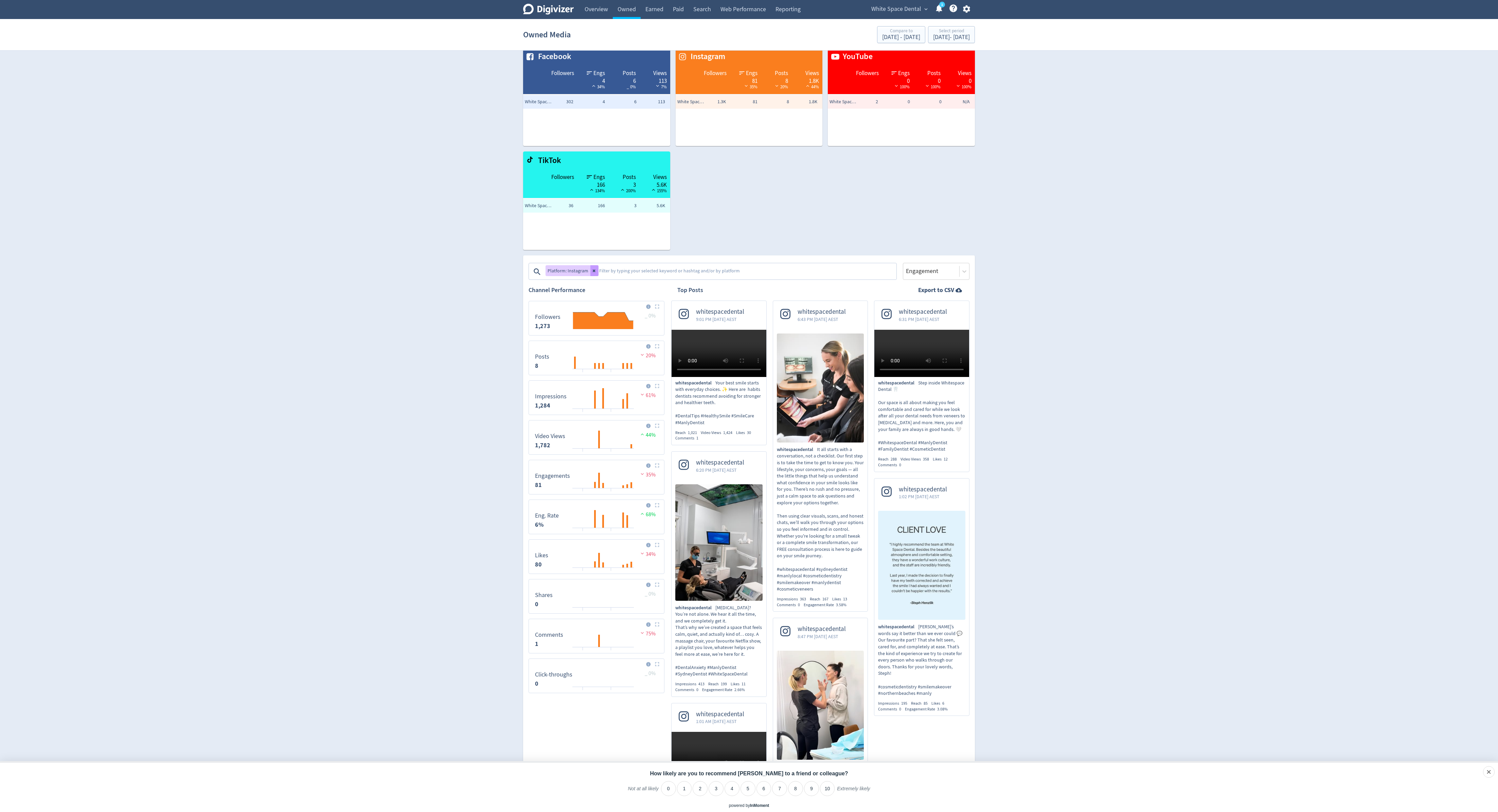
click at [590, 267] on button at bounding box center [594, 271] width 8 height 10
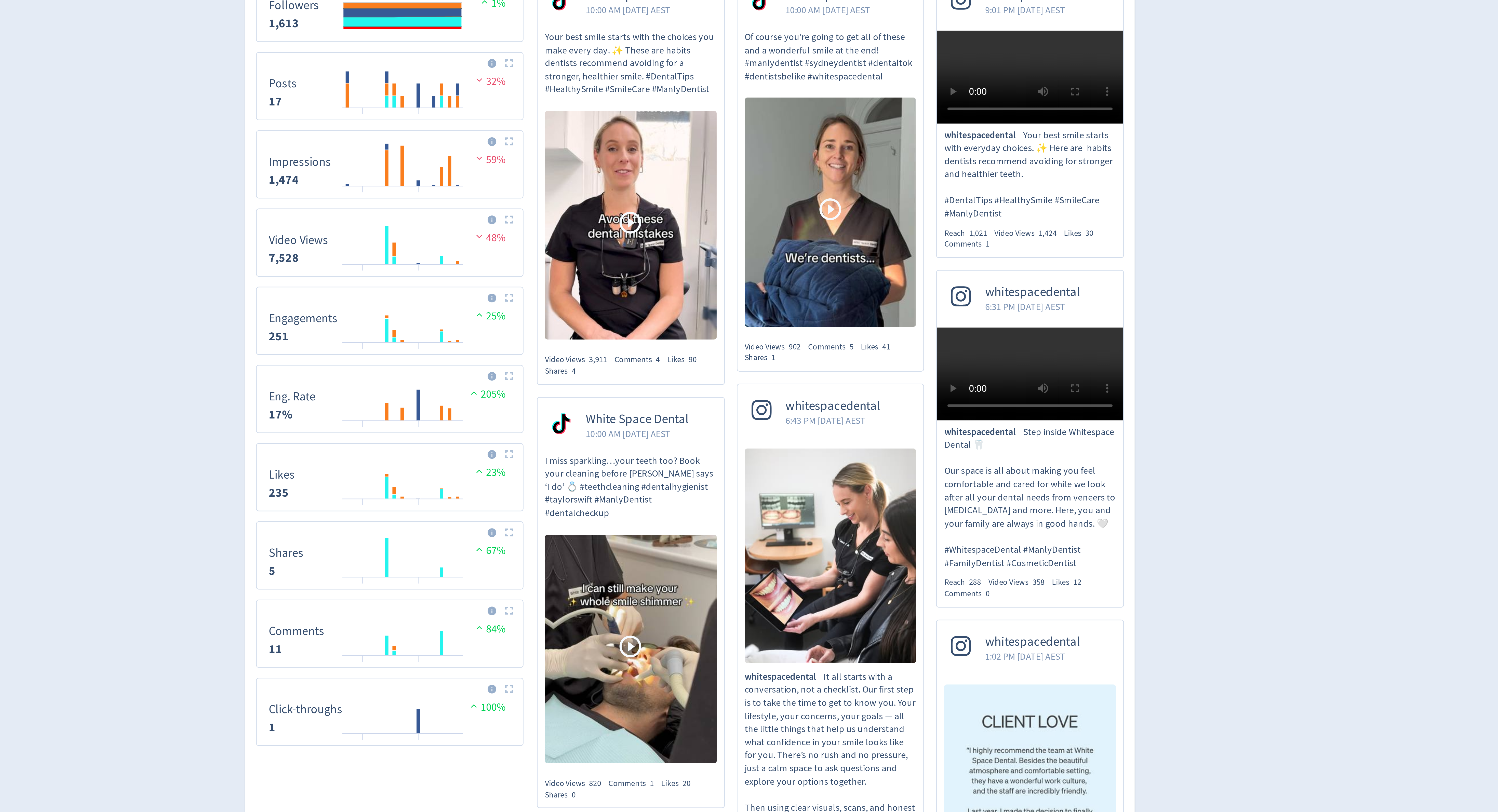
scroll to position [0, 0]
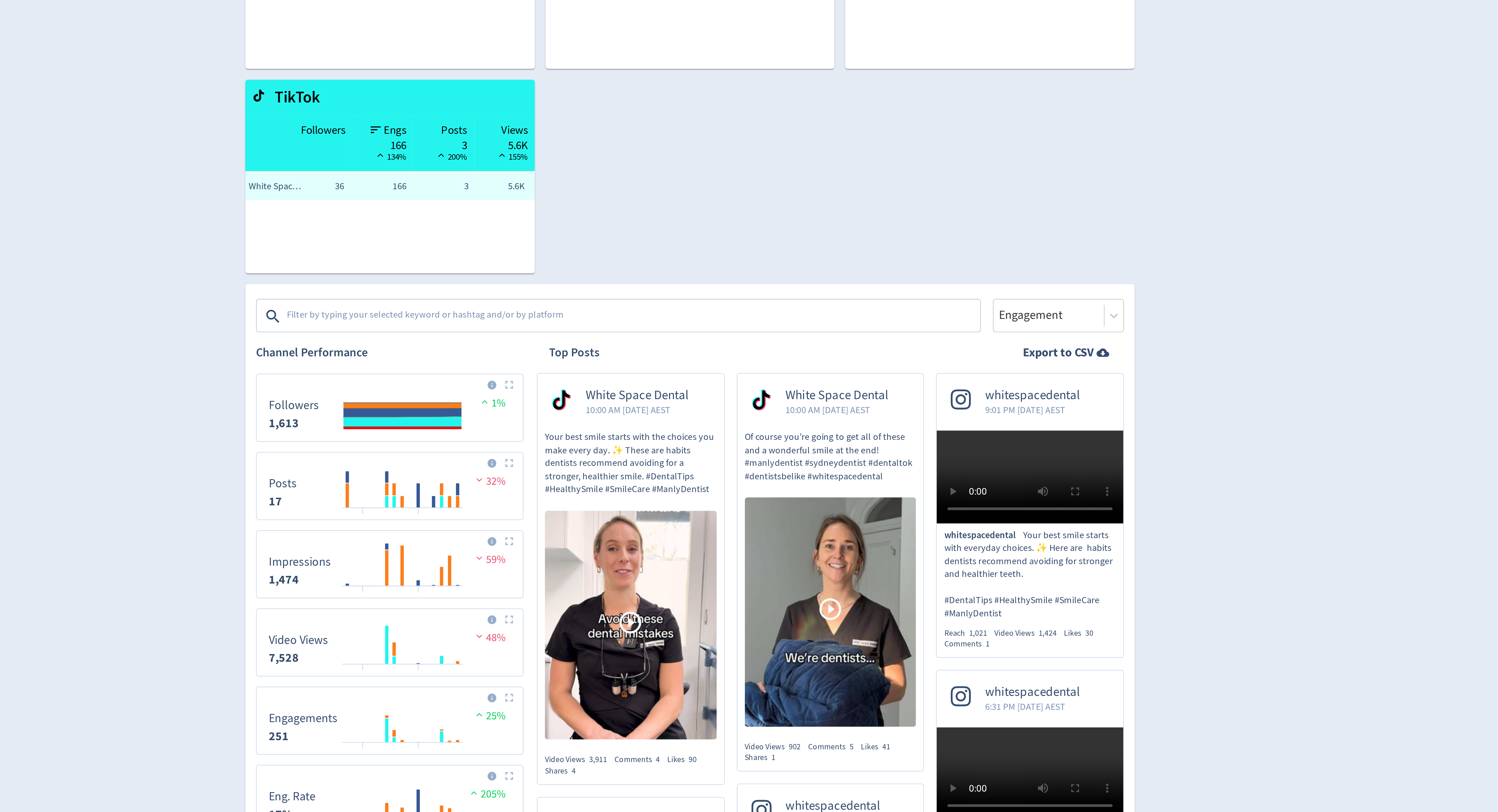
click at [884, 203] on div "Platforms Facebook Instagram YouTube TikTok Engagement" at bounding box center [749, 208] width 331 height 18
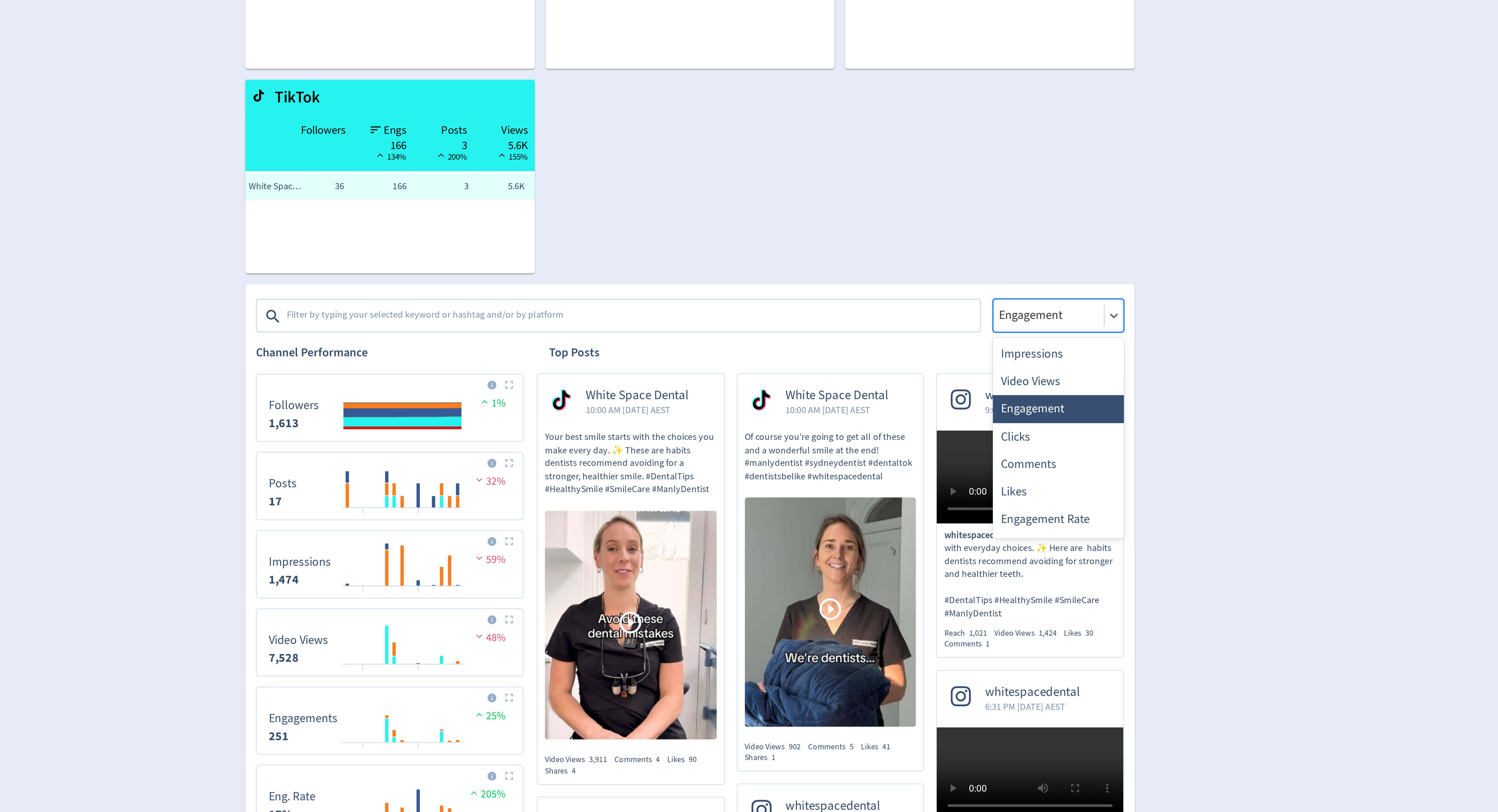
click at [883, 207] on div at bounding box center [886, 210] width 39 height 7
click at [885, 230] on div "Impressions" at bounding box center [889, 225] width 50 height 10
